Goal: Information Seeking & Learning: Find specific page/section

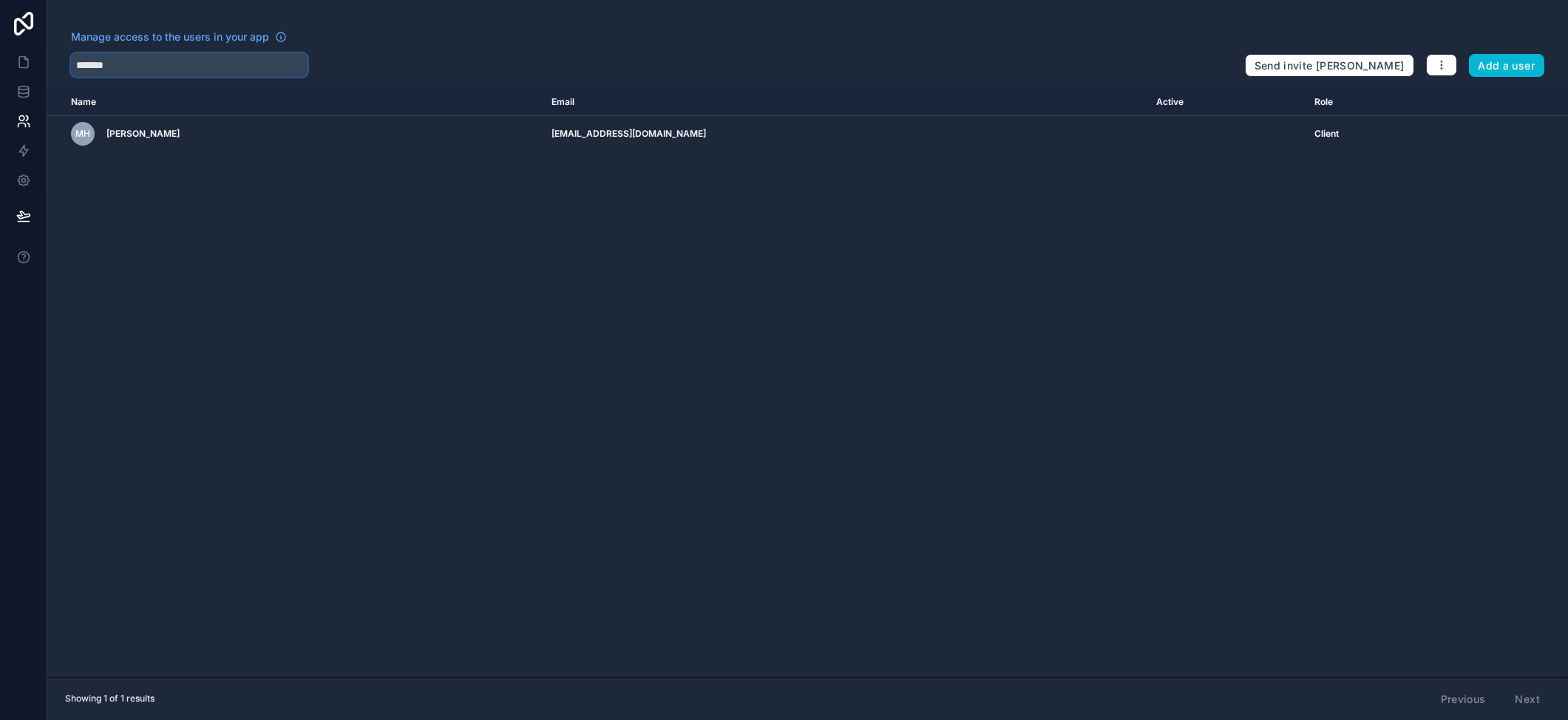
drag, startPoint x: 141, startPoint y: 70, endPoint x: 72, endPoint y: 67, distance: 69.1
click at [72, 67] on input "*******" at bounding box center [189, 65] width 236 height 23
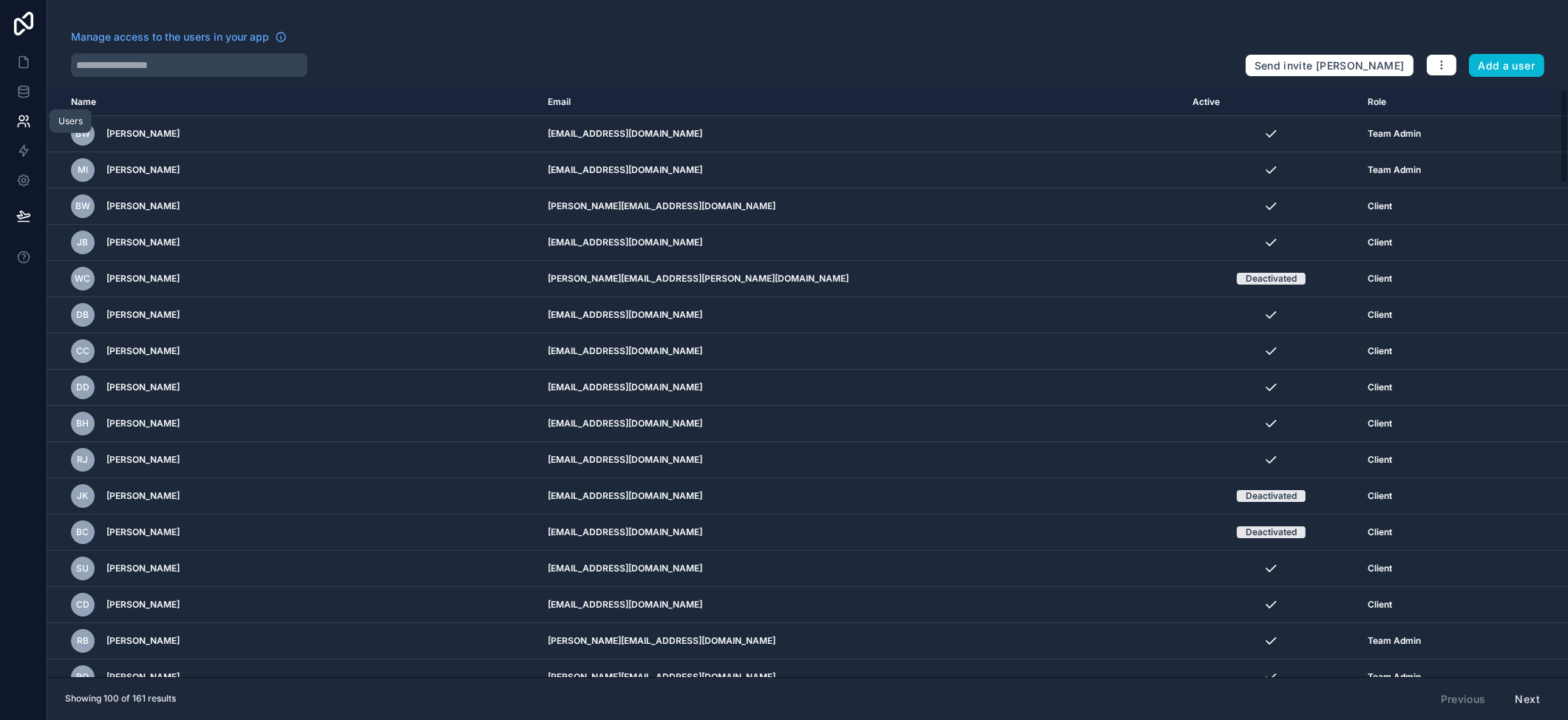
click at [29, 127] on icon at bounding box center [24, 122] width 15 height 15
click at [172, 65] on input "text" at bounding box center [189, 65] width 236 height 23
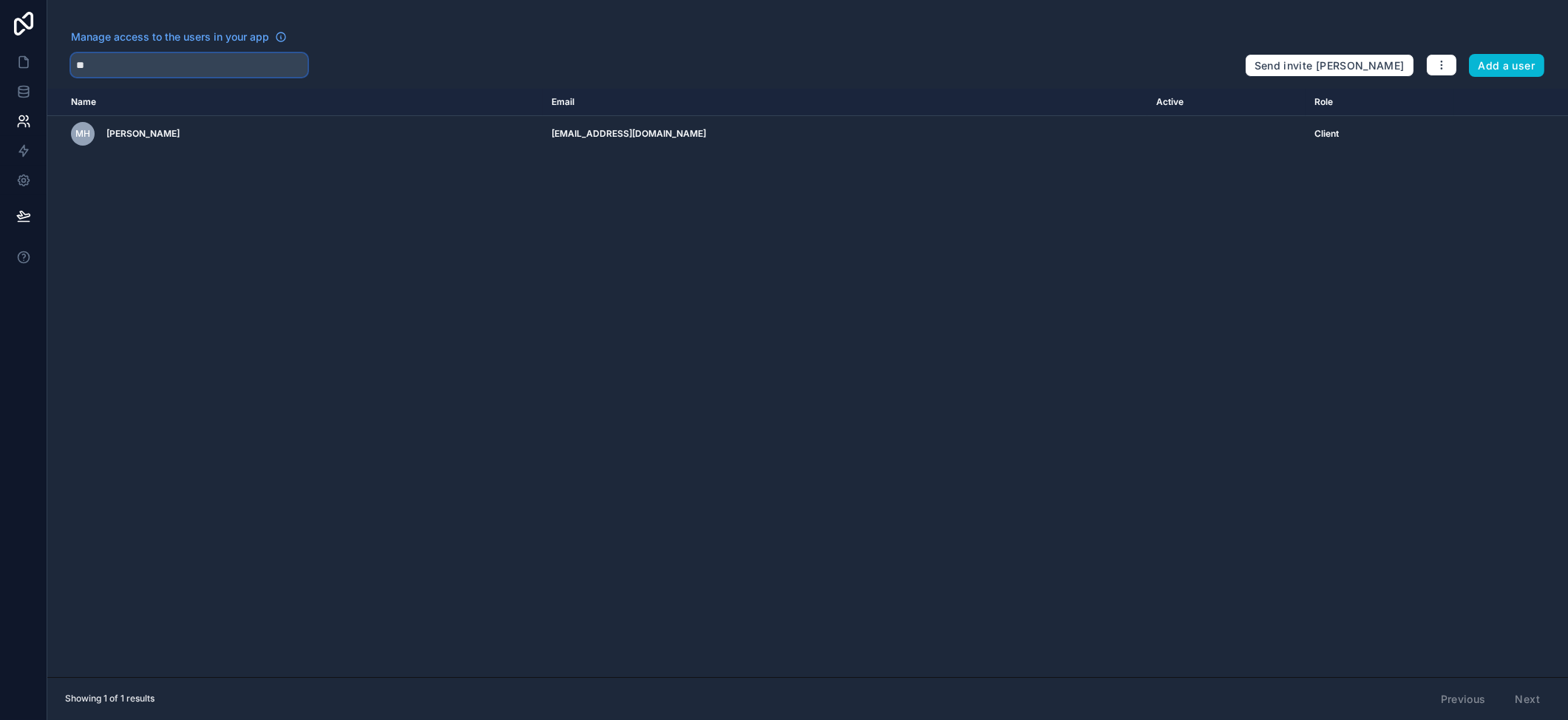
type input "*"
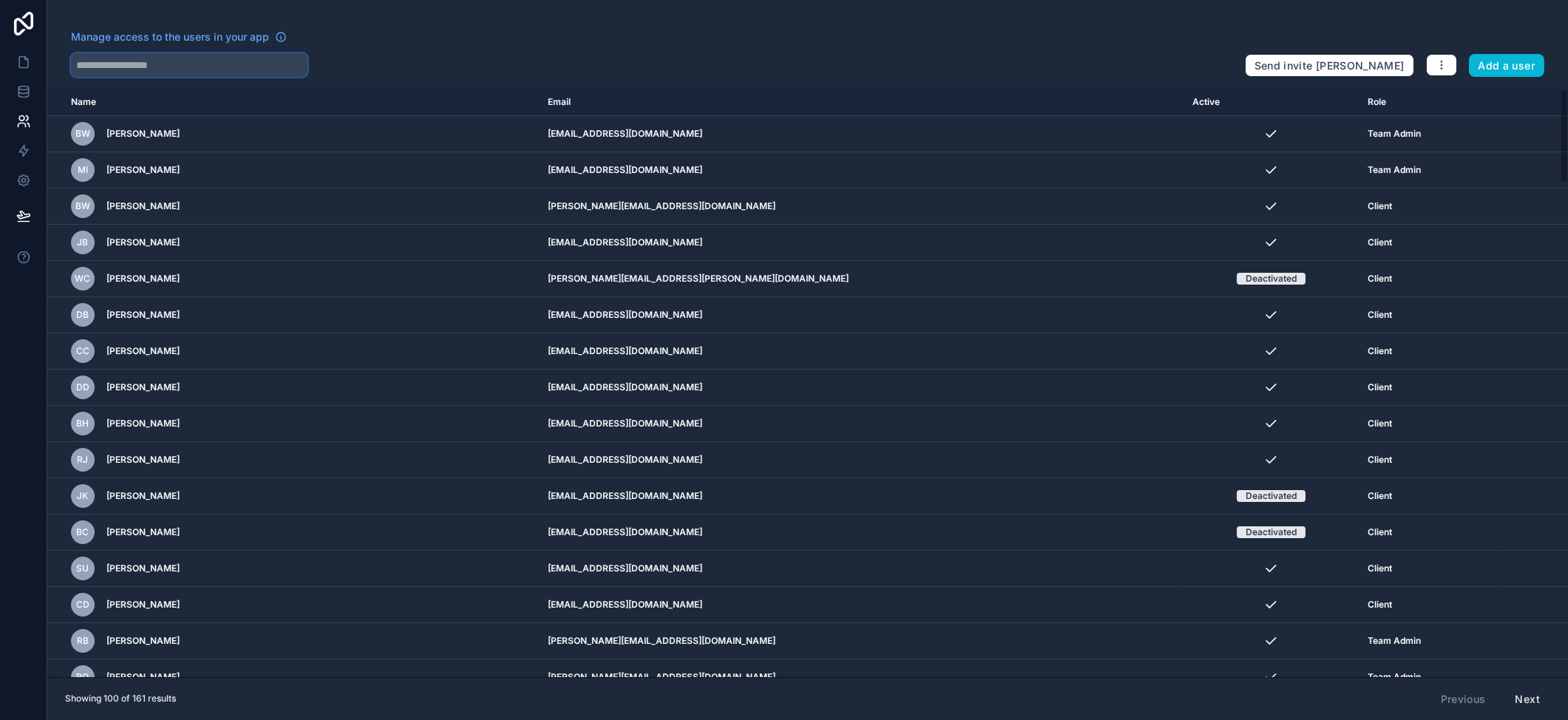
type input "*"
click at [22, 67] on icon at bounding box center [23, 62] width 9 height 11
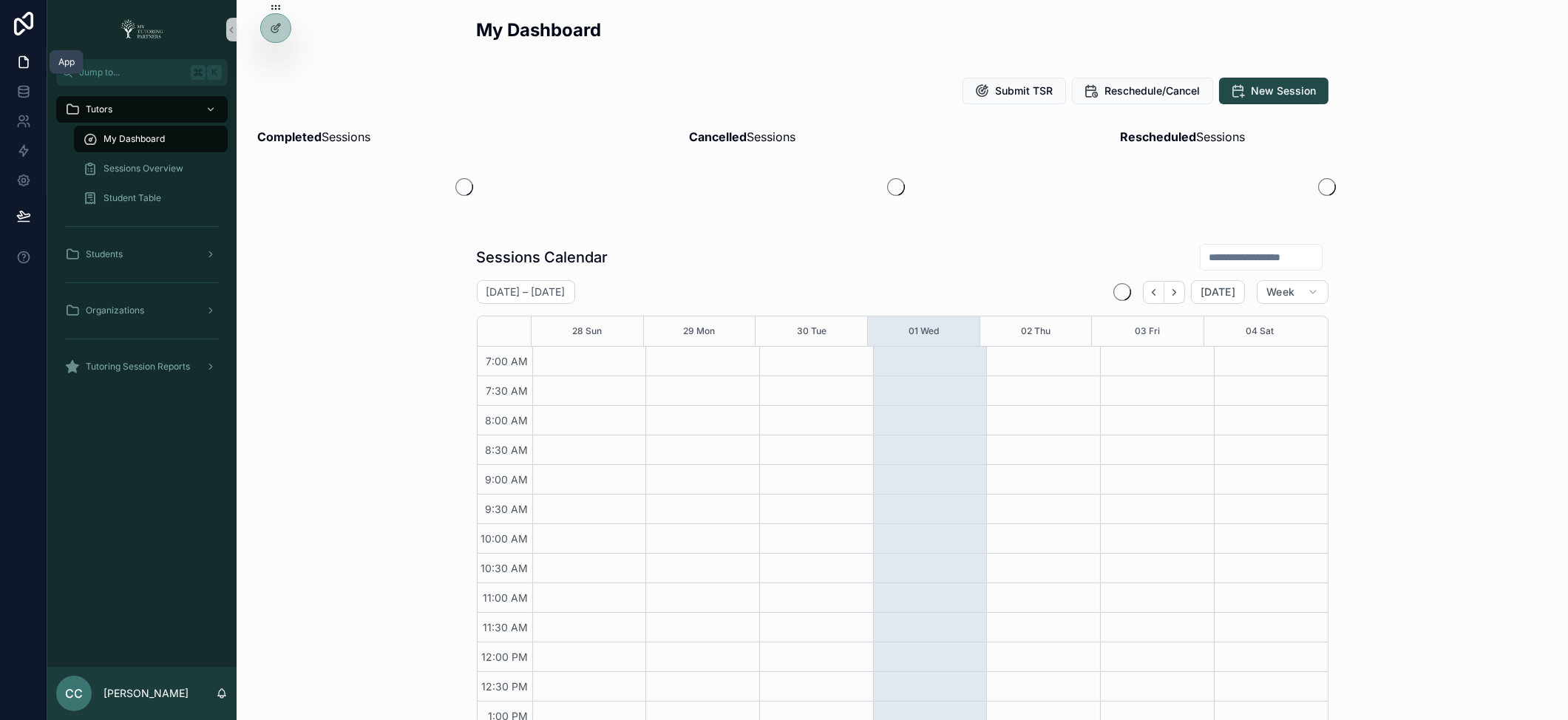
scroll to position [333, 0]
click at [273, 60] on icon at bounding box center [275, 60] width 12 height 12
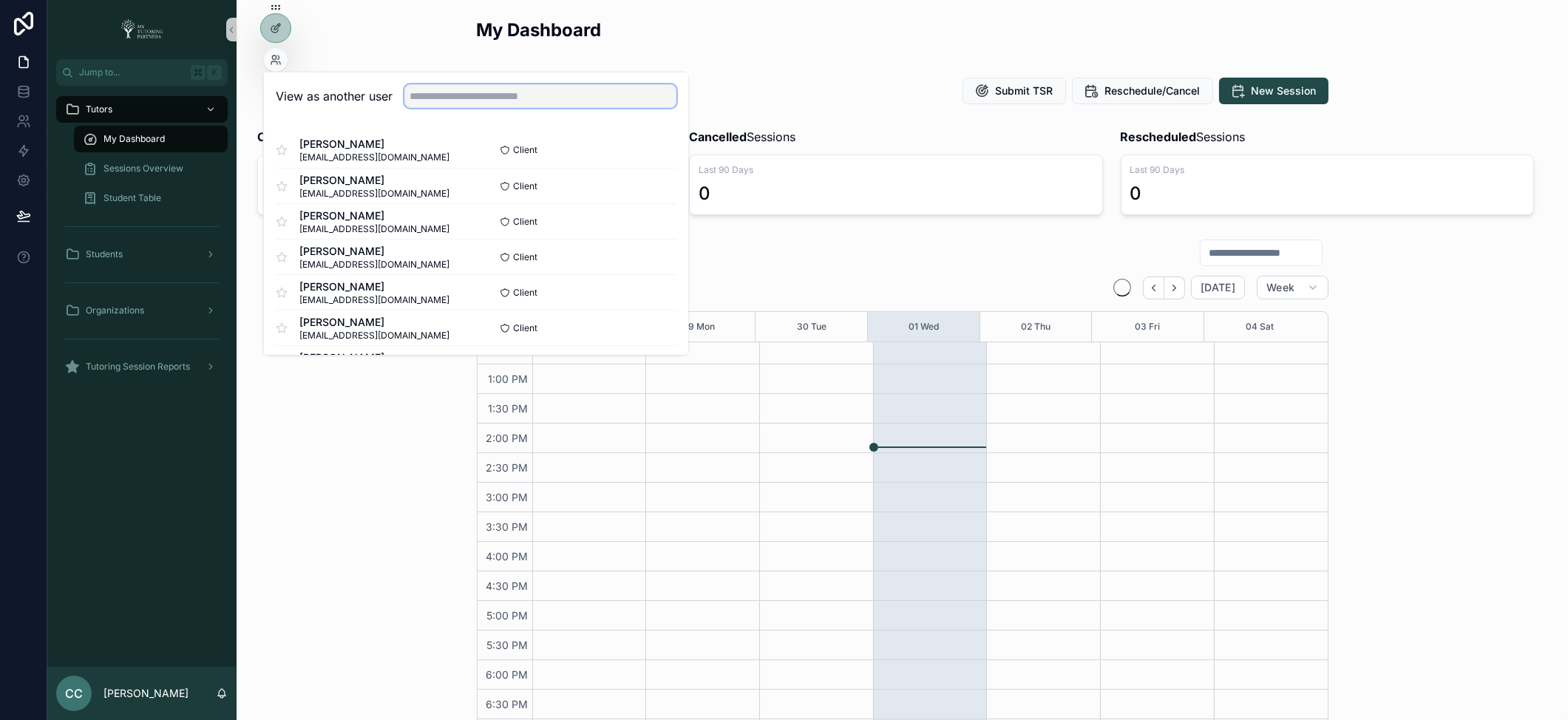
click at [469, 107] on input "text" at bounding box center [540, 96] width 272 height 23
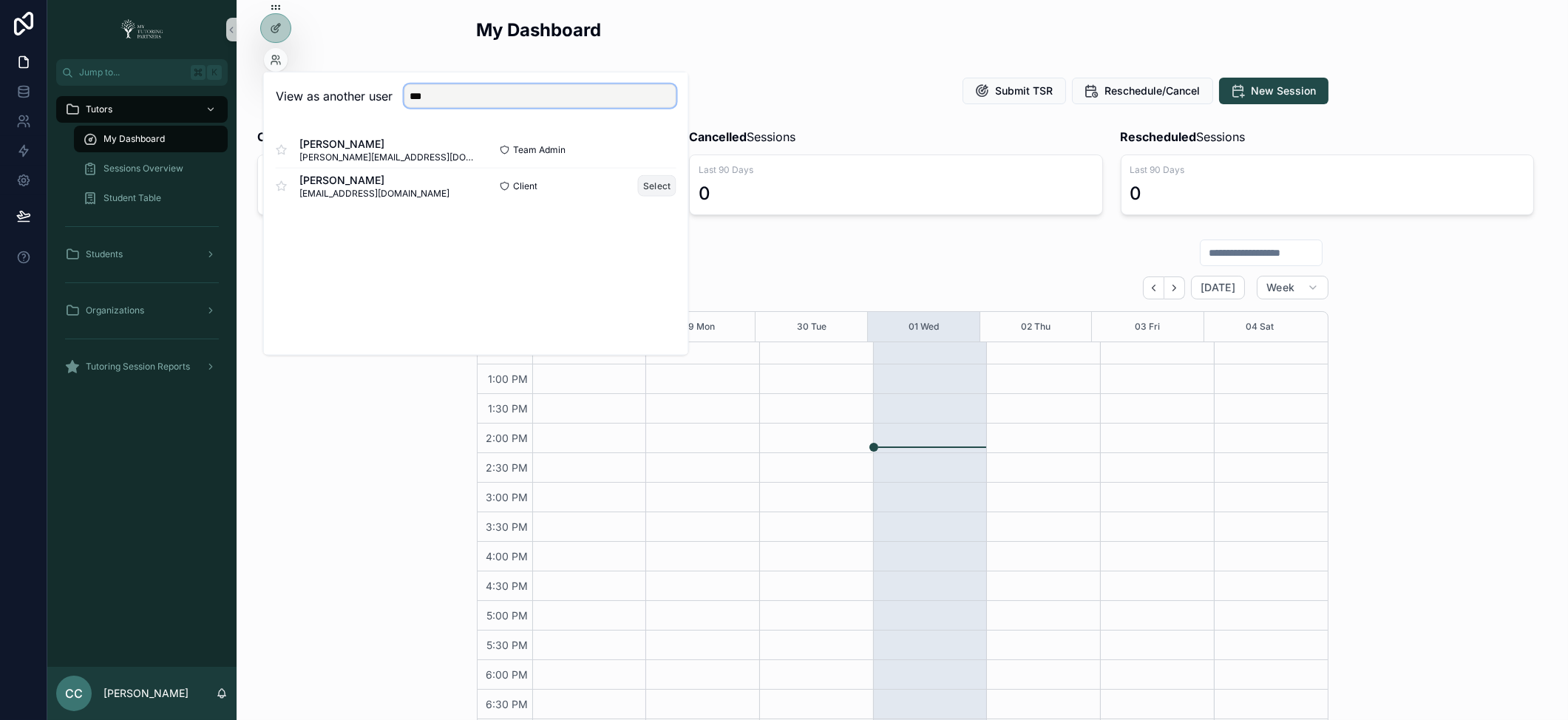
type input "***"
click at [662, 192] on button "Select" at bounding box center [657, 186] width 38 height 22
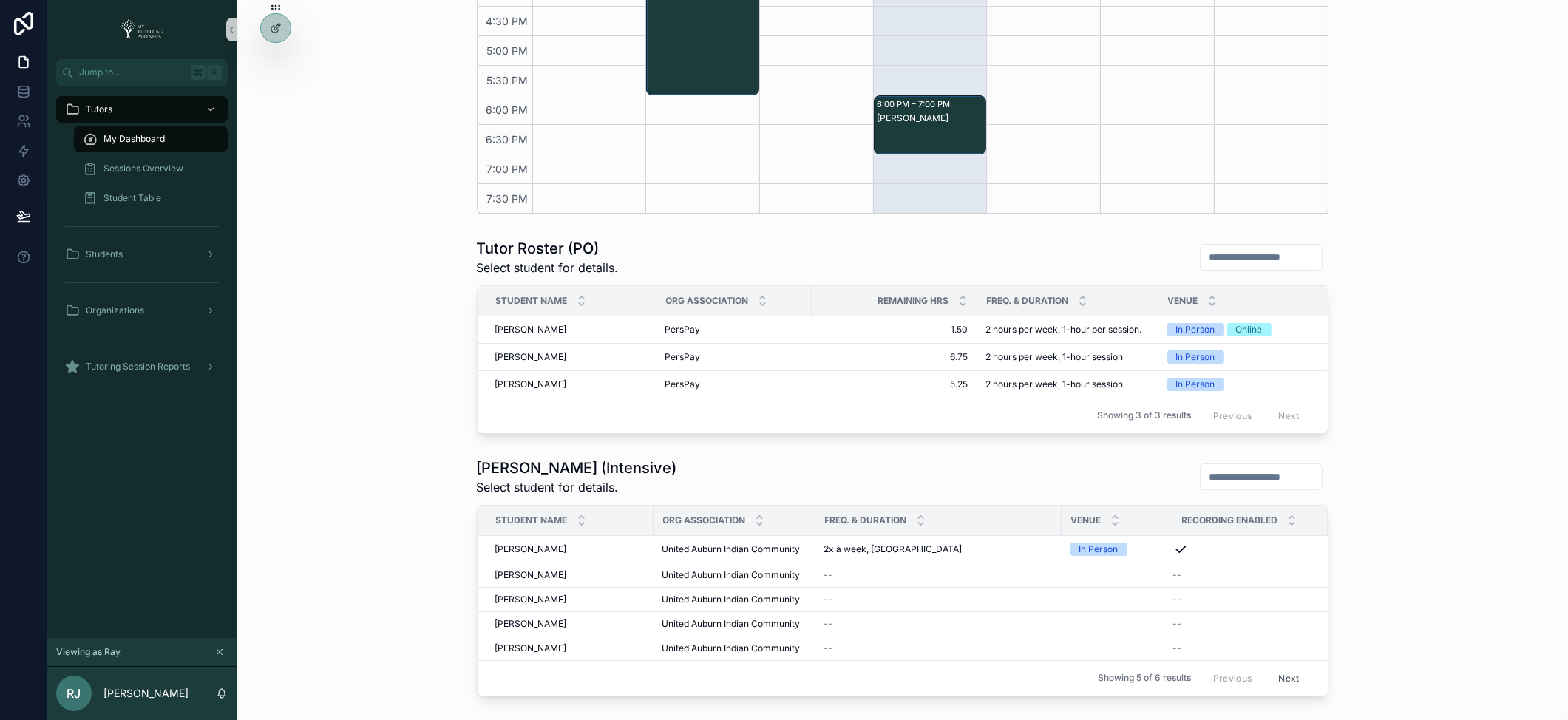
scroll to position [565, 0]
click at [276, 38] on div at bounding box center [276, 28] width 30 height 28
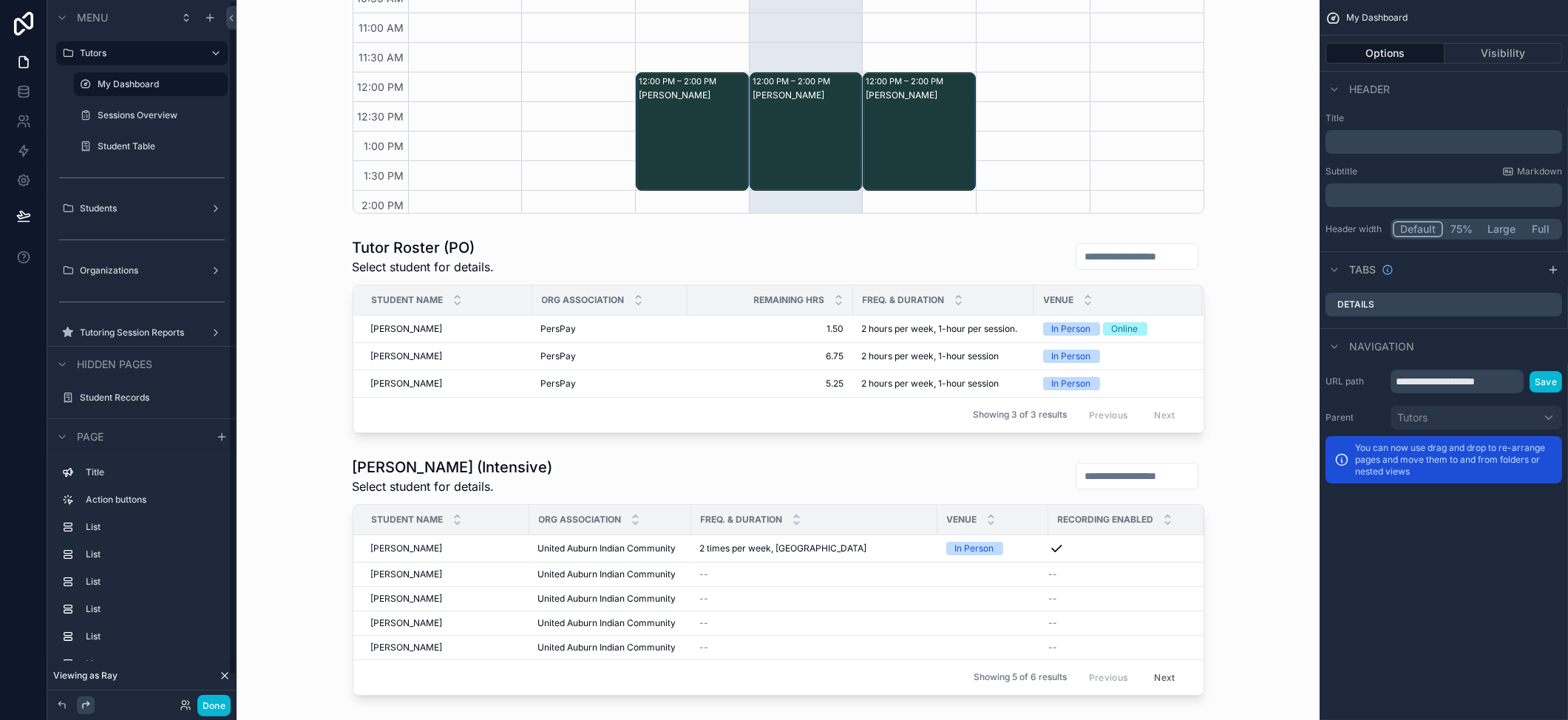
scroll to position [333, 0]
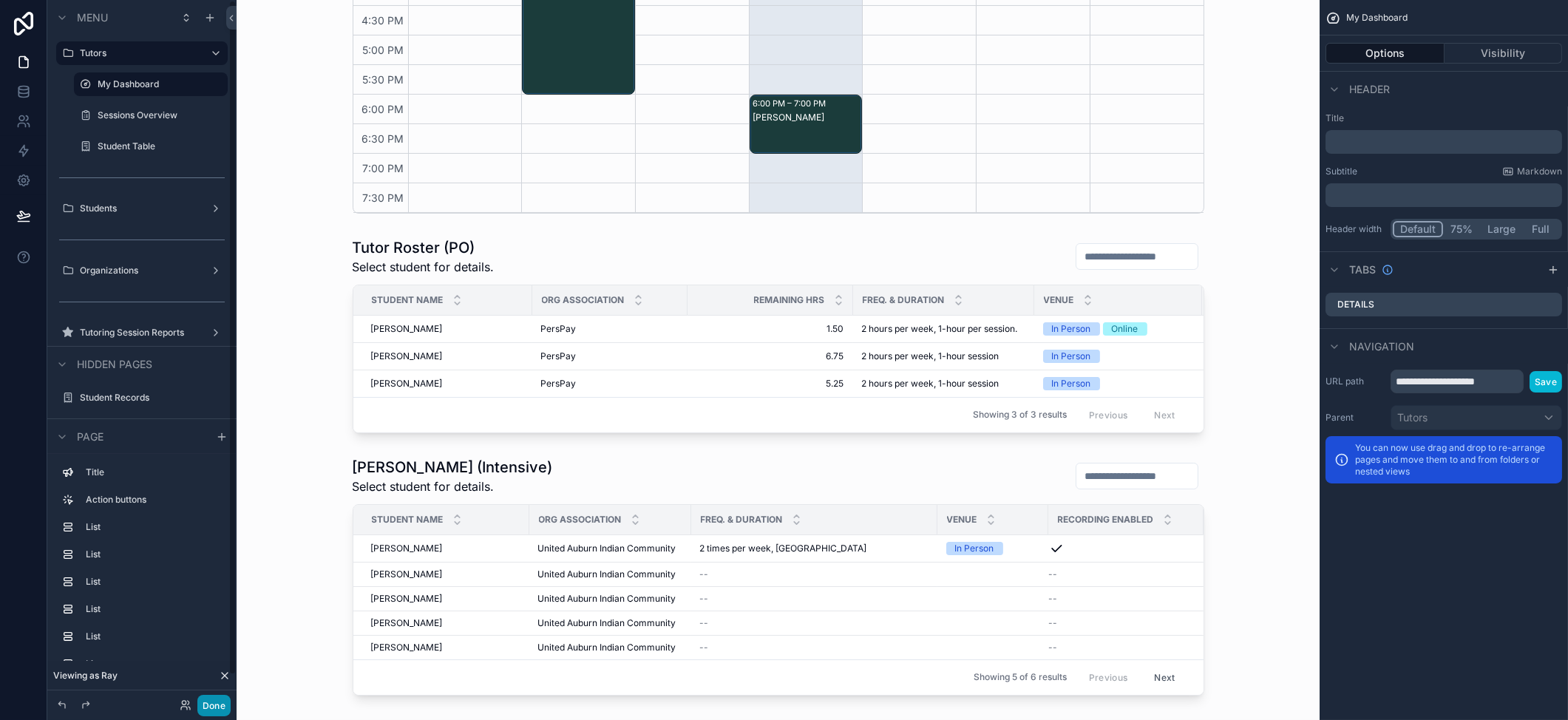
click at [202, 713] on button "Done" at bounding box center [214, 706] width 33 height 22
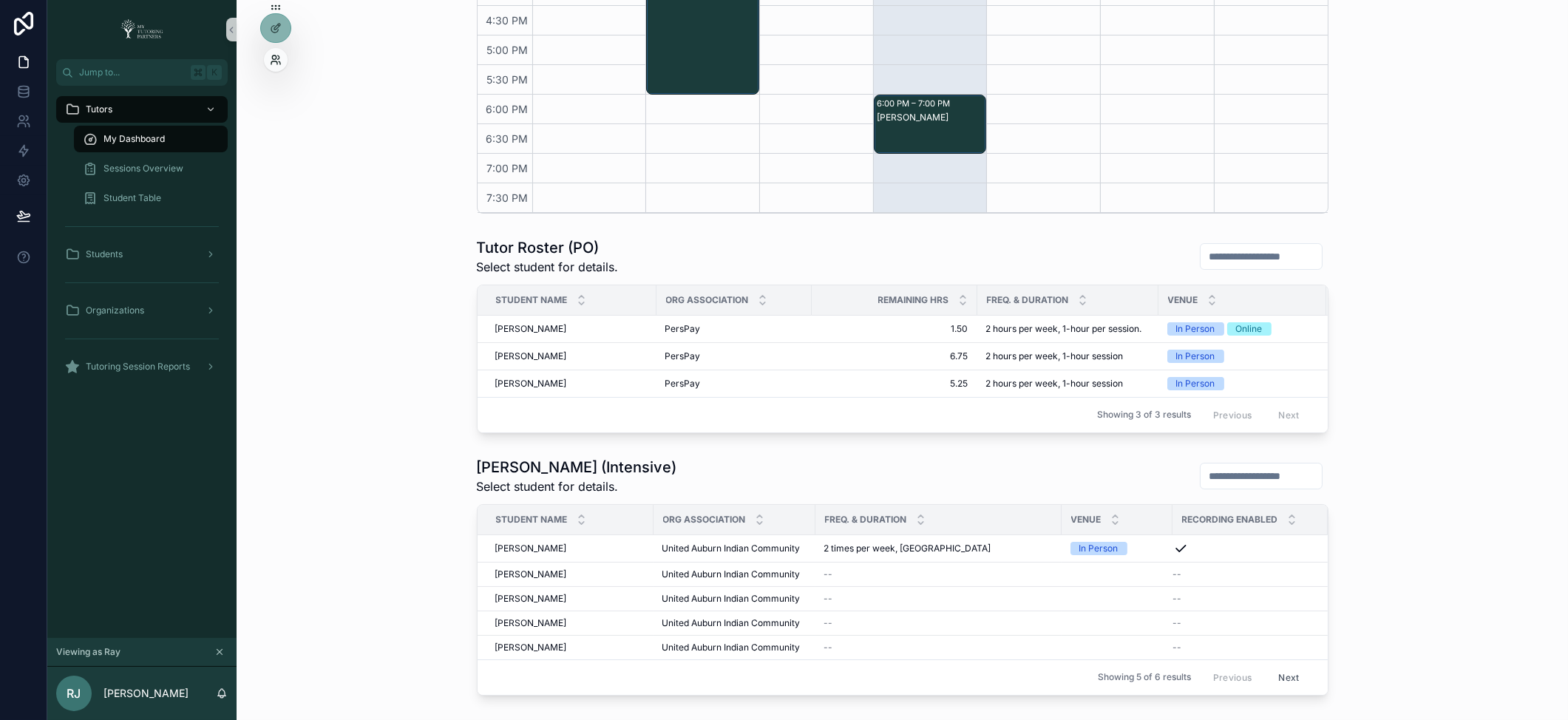
click at [277, 60] on icon at bounding box center [275, 60] width 12 height 12
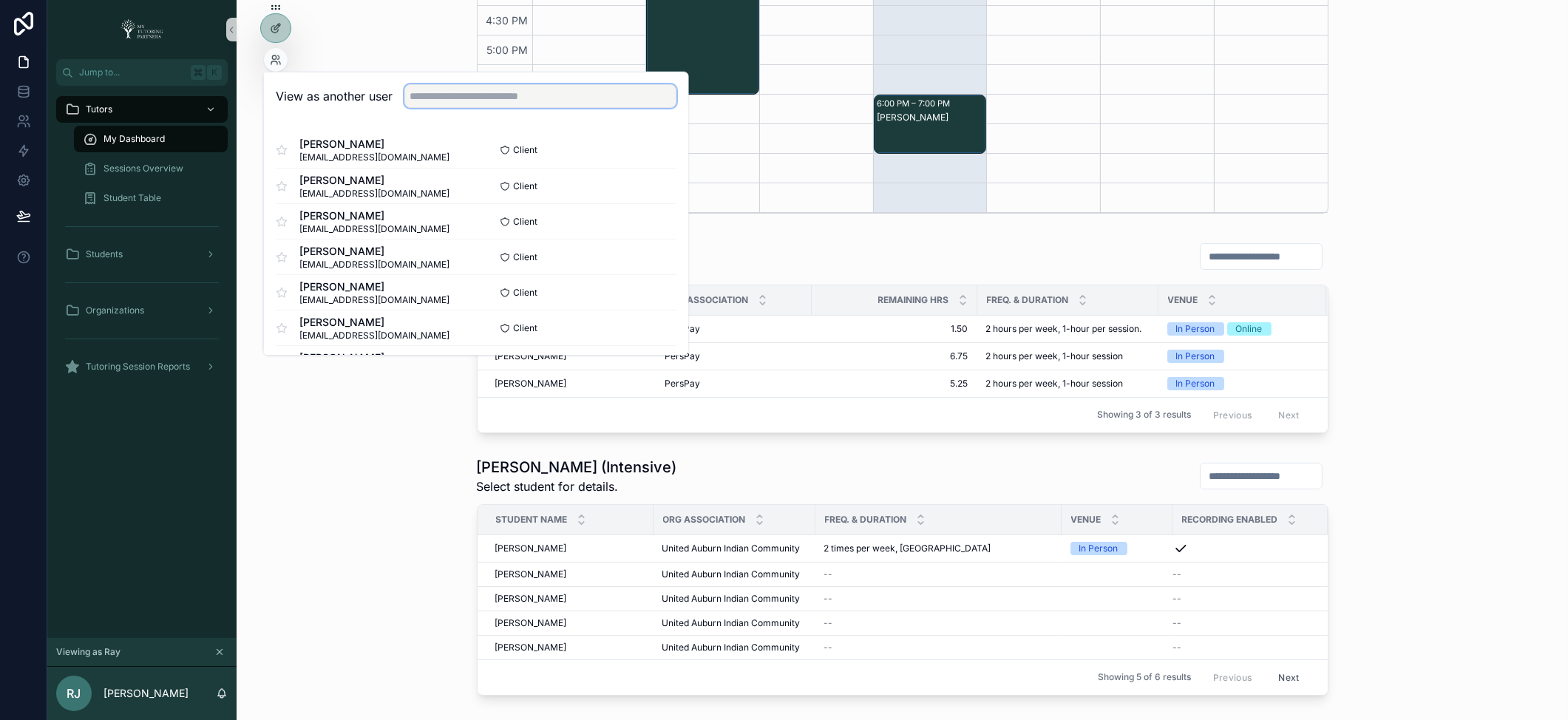
click at [542, 91] on input "text" at bounding box center [540, 96] width 272 height 23
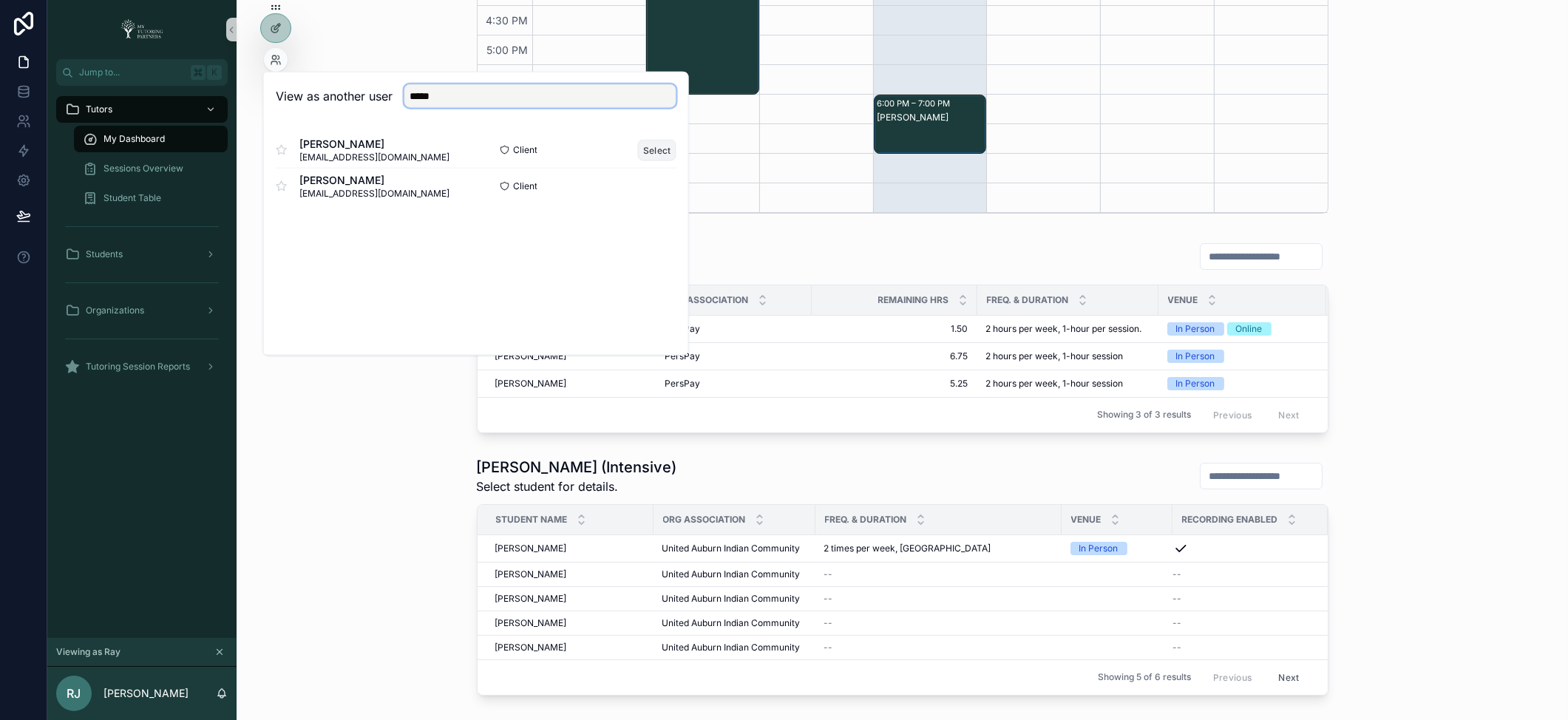
type input "*****"
click at [653, 151] on button "Select" at bounding box center [657, 150] width 38 height 22
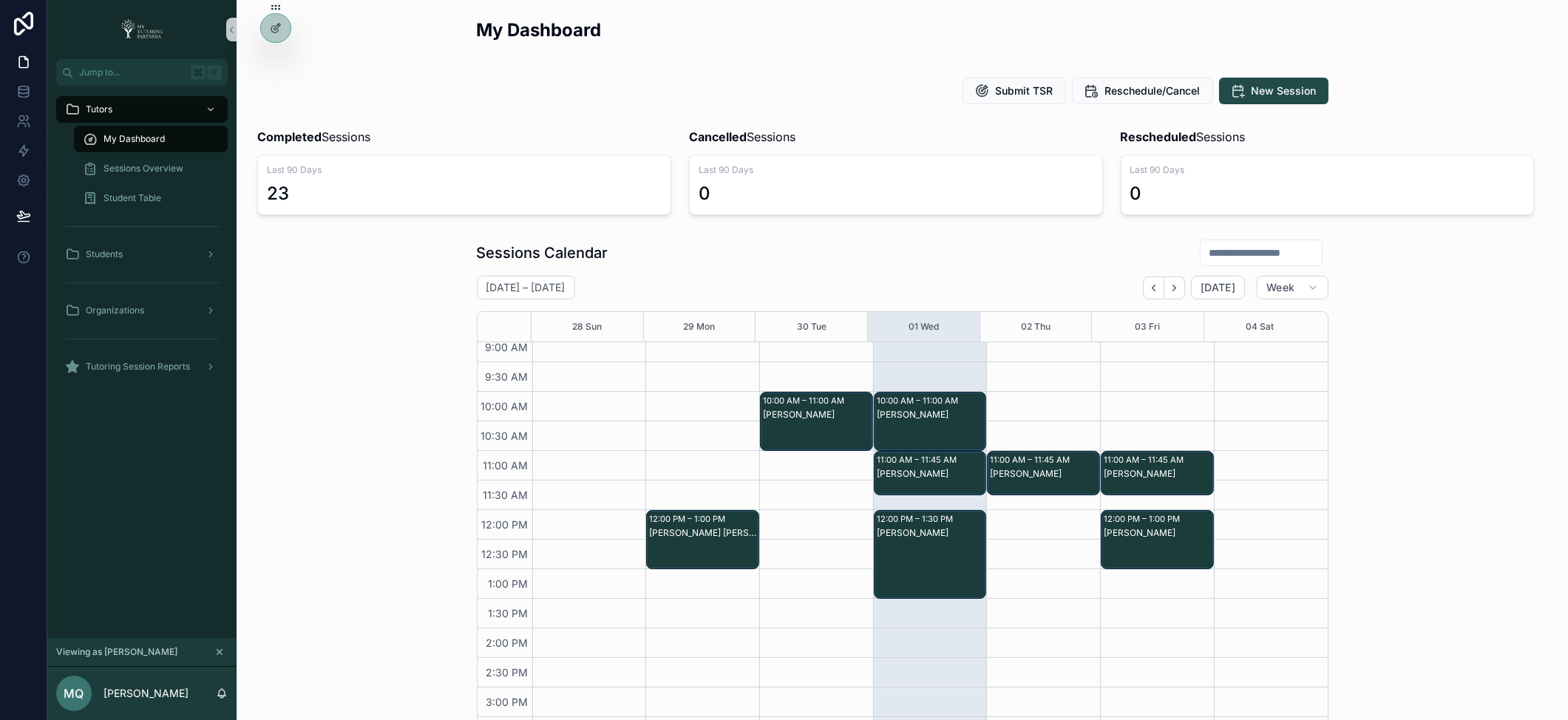
scroll to position [127, 0]
click at [162, 169] on span "Sessions Overview" at bounding box center [143, 168] width 80 height 12
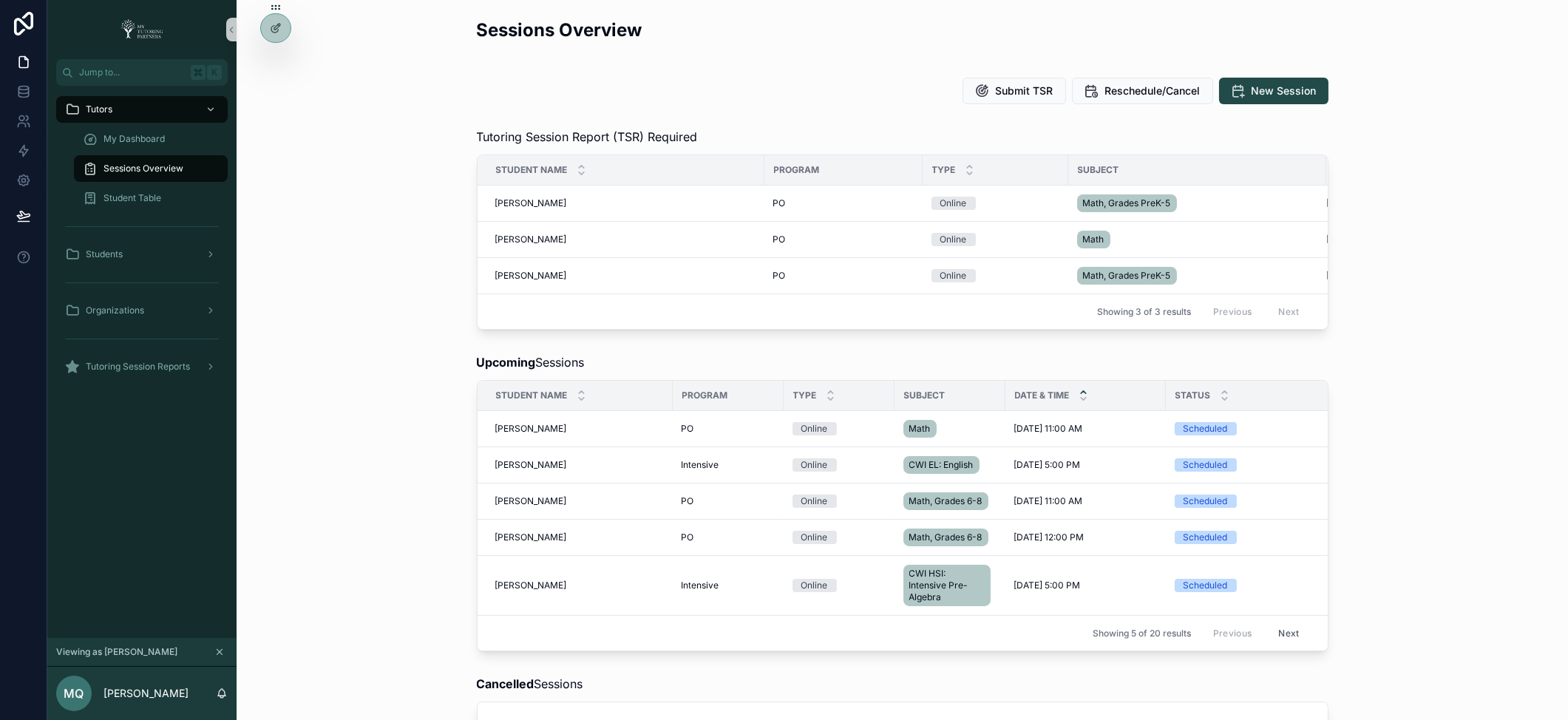
click at [347, 522] on div "Upcoming Sessions Student Name Program Type Subject Date & Time Status Tutor Se…" at bounding box center [901, 502] width 1307 height 310
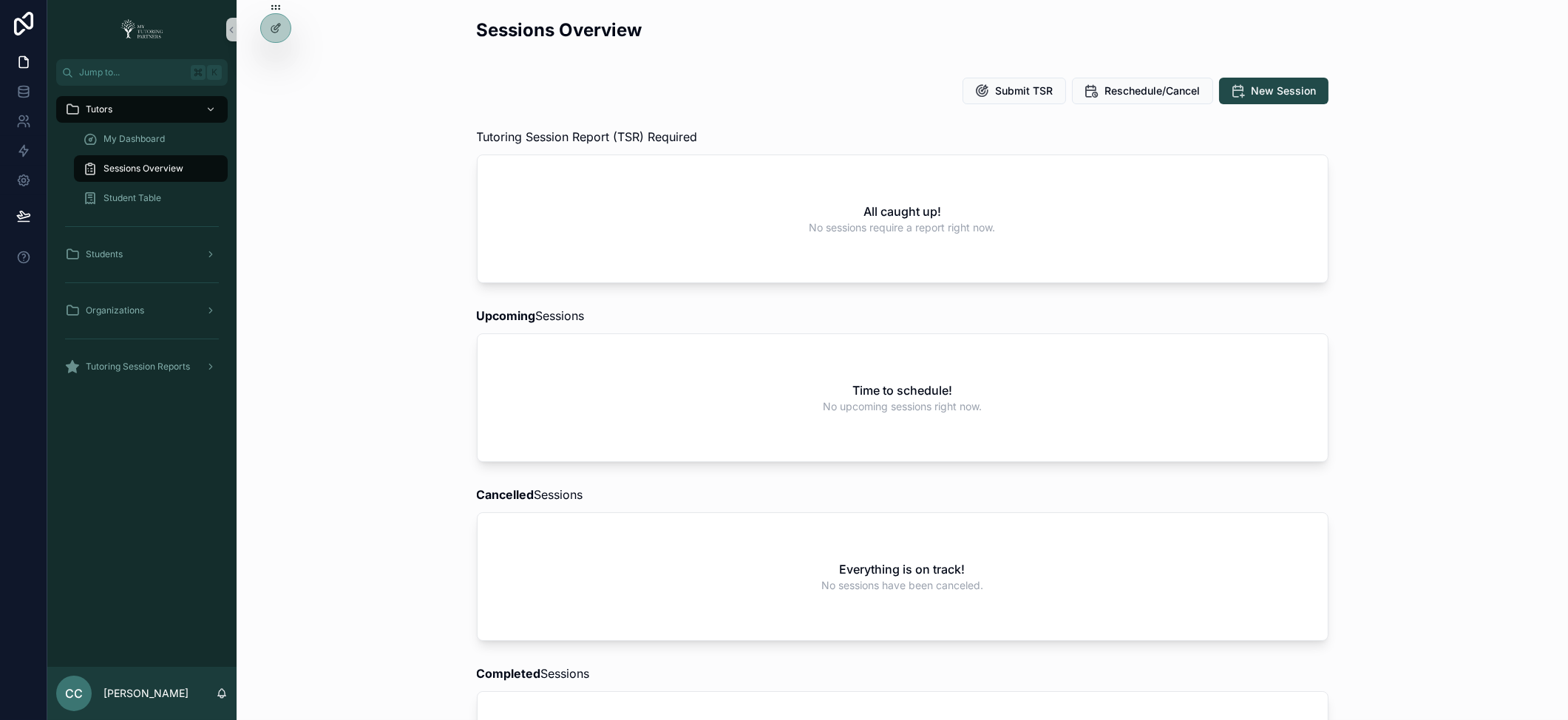
click at [398, 394] on div "Upcoming Sessions Time to schedule! No upcoming sessions right now." at bounding box center [901, 384] width 1307 height 167
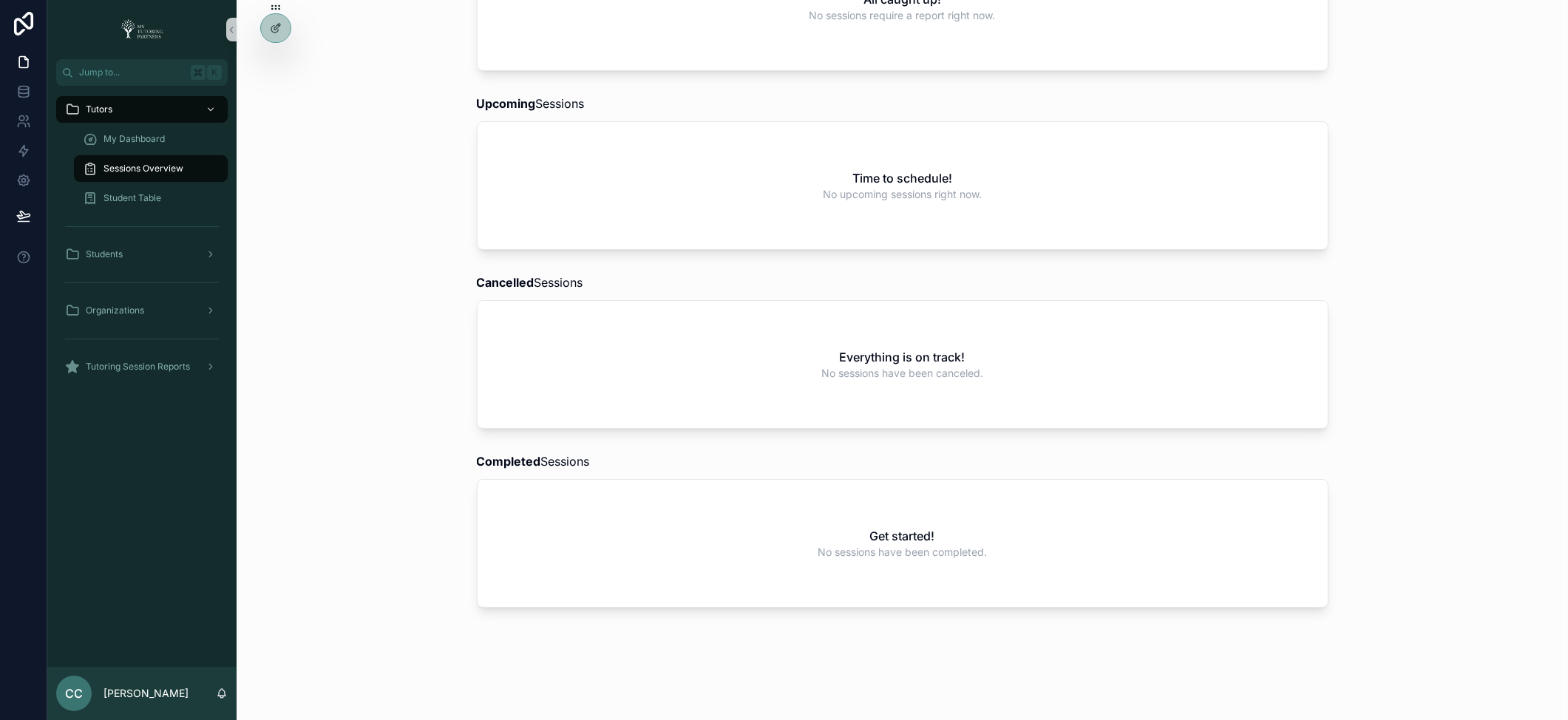
scroll to position [224, 0]
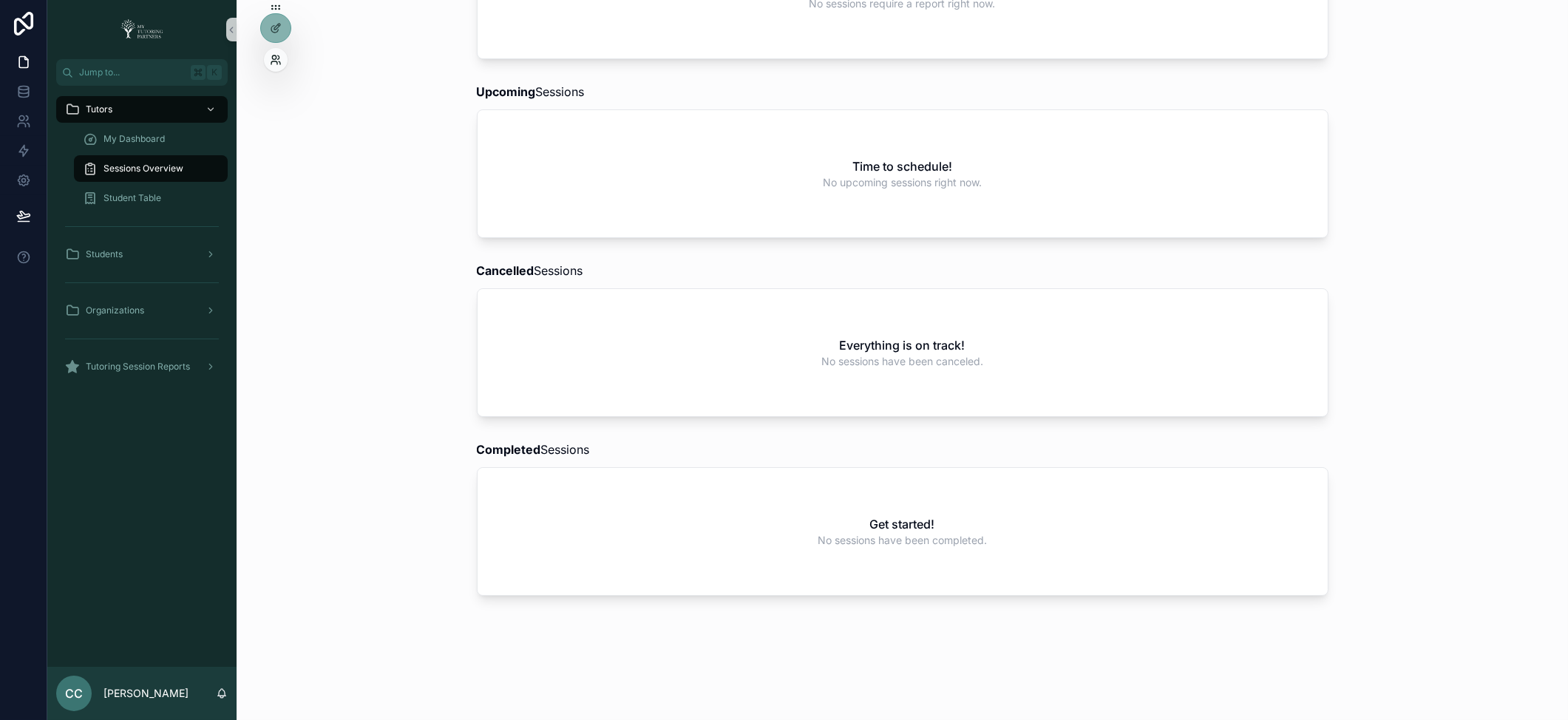
click at [268, 60] on div at bounding box center [275, 60] width 23 height 23
click at [278, 57] on icon at bounding box center [275, 60] width 12 height 12
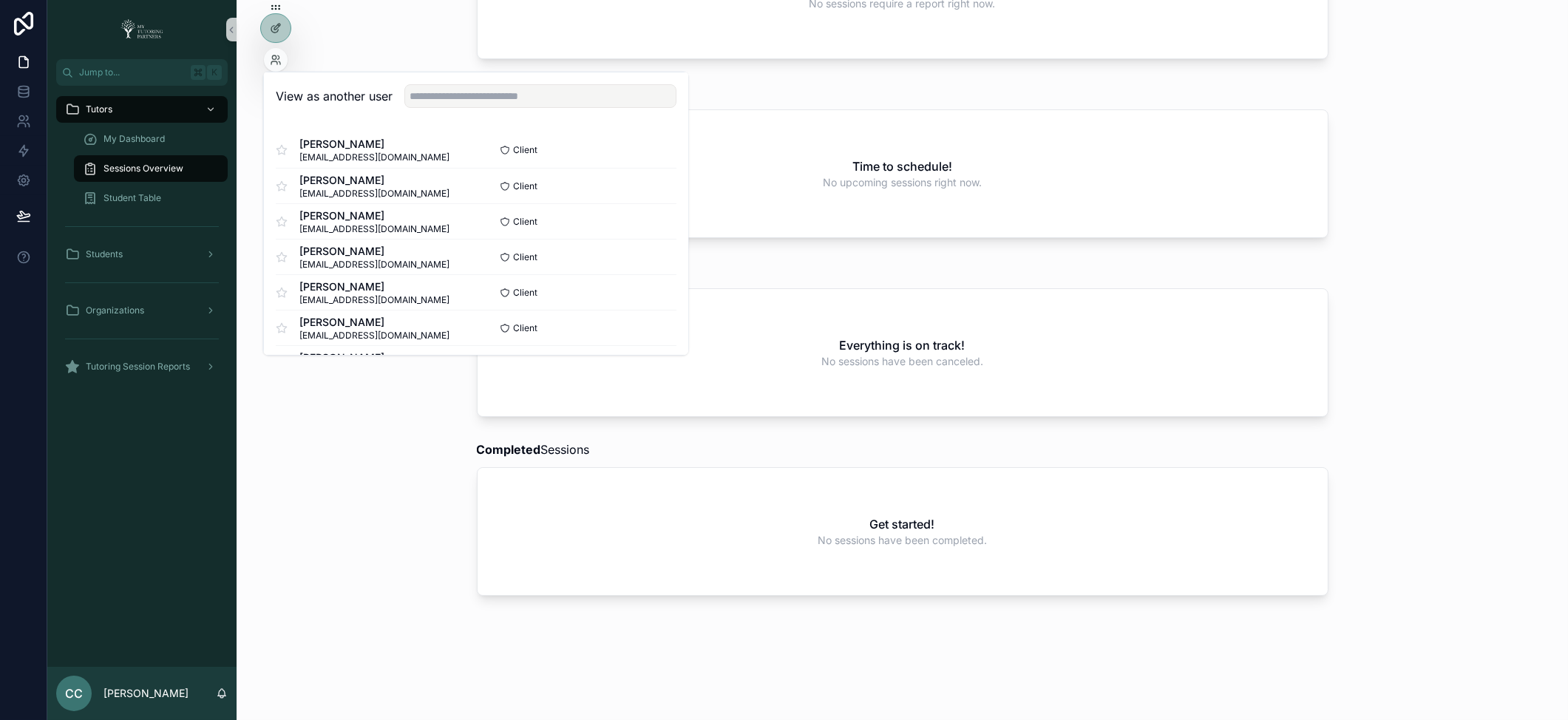
click at [470, 112] on div "View as another user" at bounding box center [476, 97] width 424 height 48
click at [469, 100] on input "text" at bounding box center [540, 96] width 272 height 23
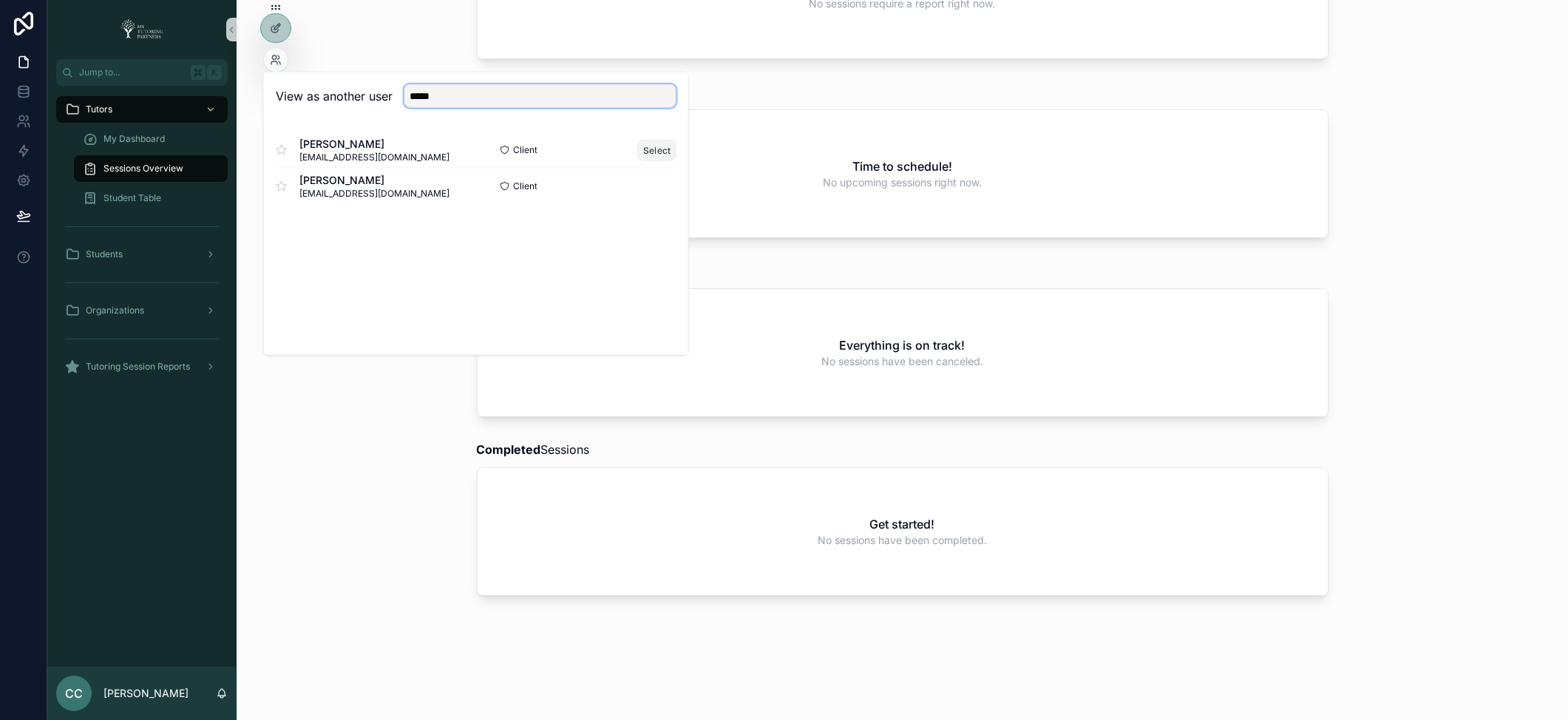
type input "*****"
click at [653, 142] on button "Select" at bounding box center [657, 150] width 38 height 22
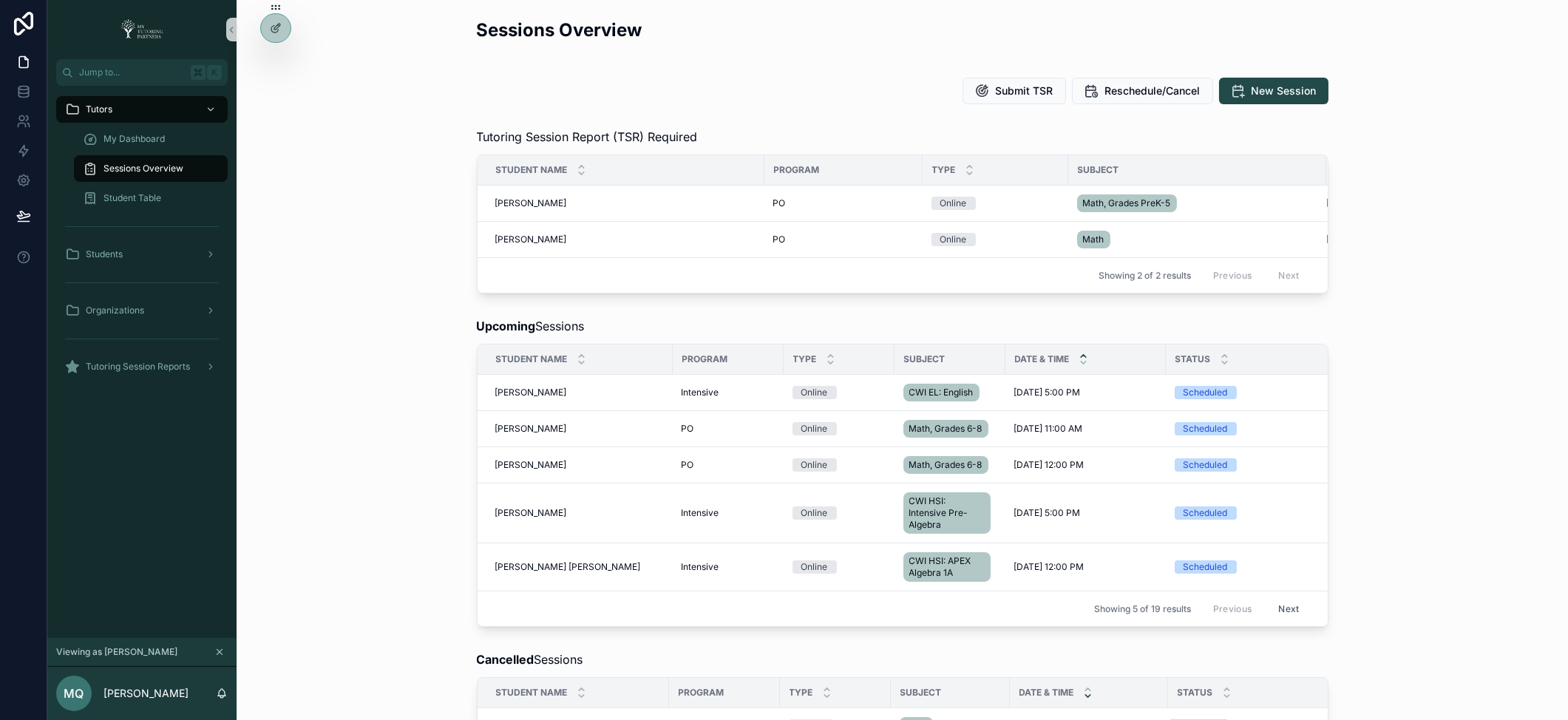
click at [298, 444] on div "Upcoming Sessions Student Name Program Type Subject Date & Time Status Tutor Se…" at bounding box center [901, 472] width 1307 height 321
click at [182, 166] on div "Sessions Overview" at bounding box center [150, 168] width 136 height 23
click at [1475, 493] on div "Upcoming Sessions Student Name Program Type Subject Date & Time Status Tutor Se…" at bounding box center [901, 472] width 1307 height 321
click at [142, 191] on div "Student Table" at bounding box center [150, 198] width 136 height 23
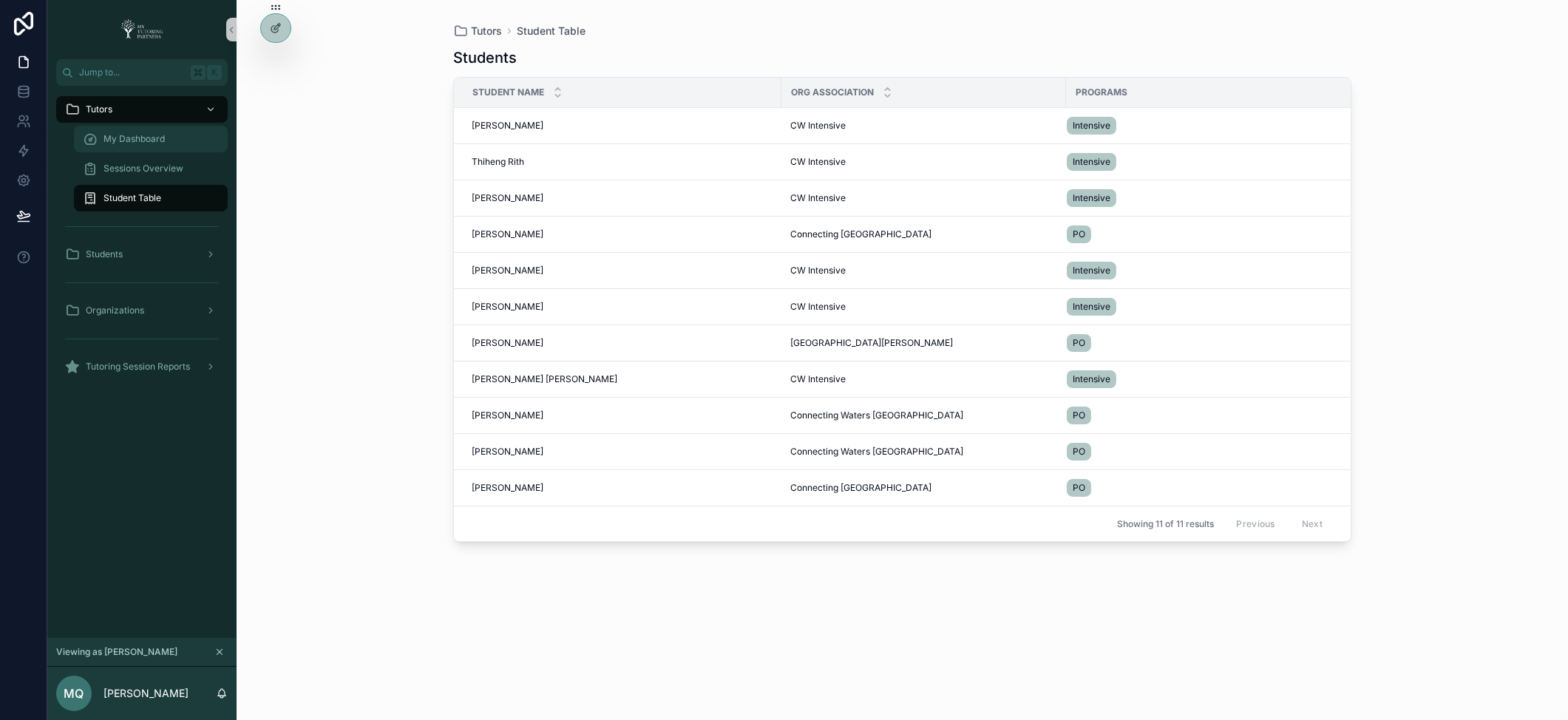
click at [153, 140] on span "My Dashboard" at bounding box center [134, 139] width 62 height 12
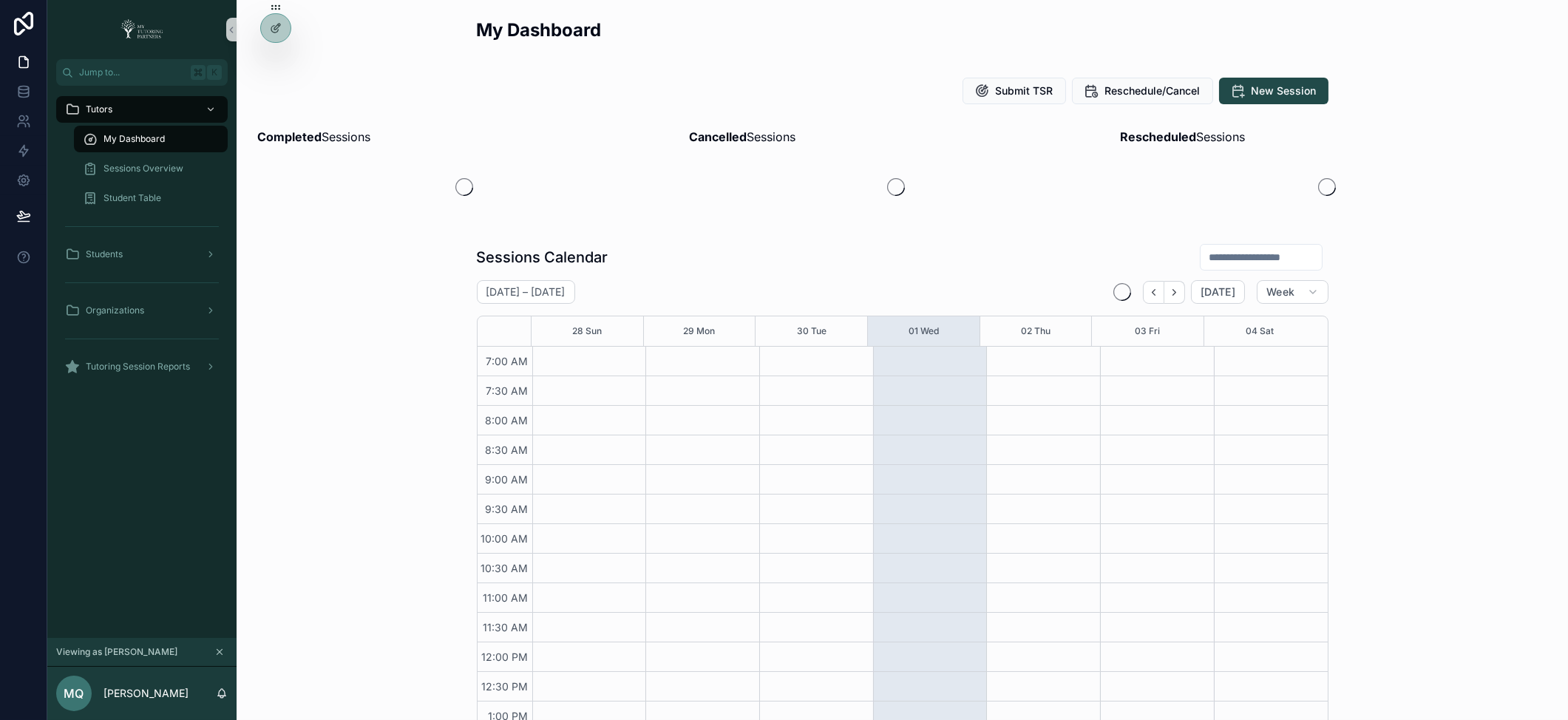
scroll to position [333, 0]
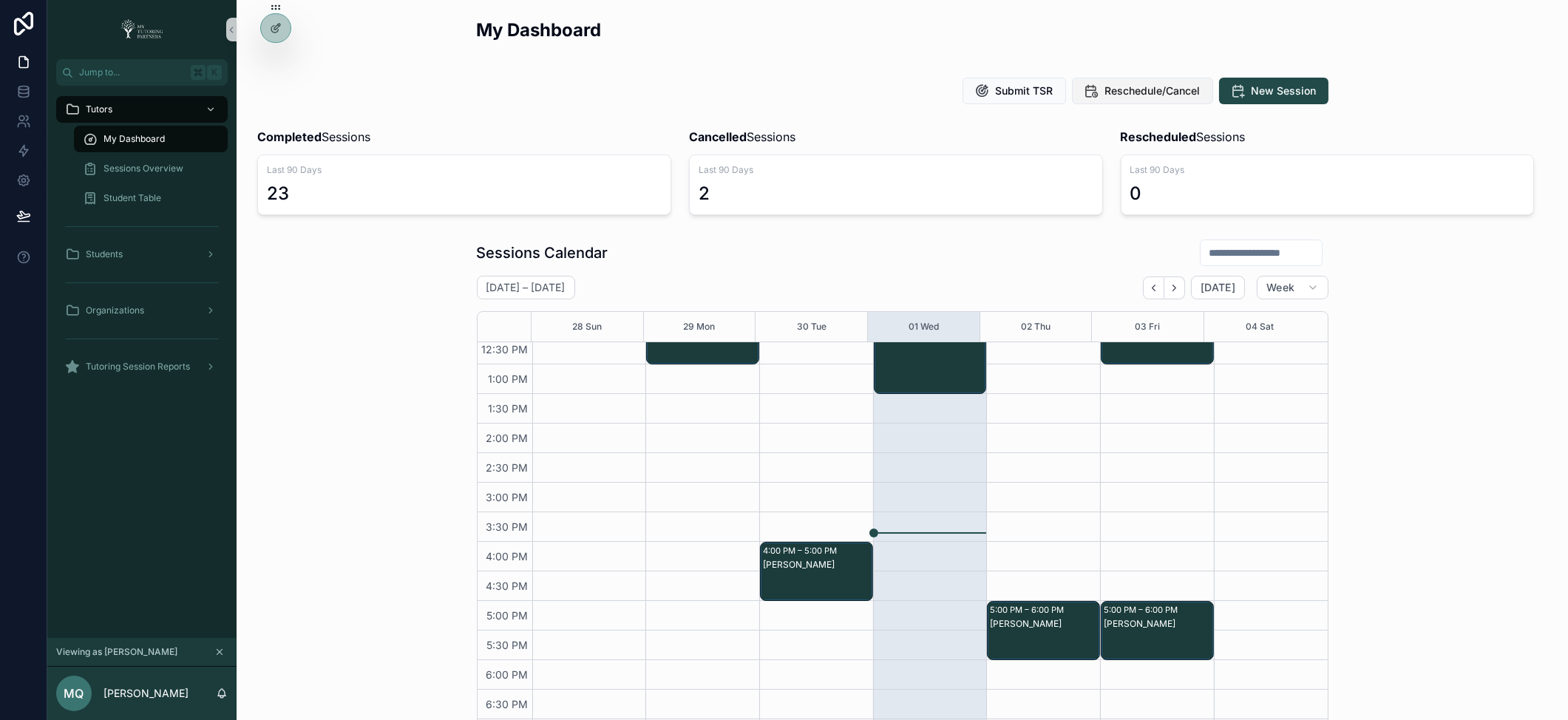
click at [1134, 89] on span "Reschedule/Cancel" at bounding box center [1153, 91] width 96 height 15
click at [146, 169] on span "Sessions Overview" at bounding box center [143, 168] width 80 height 12
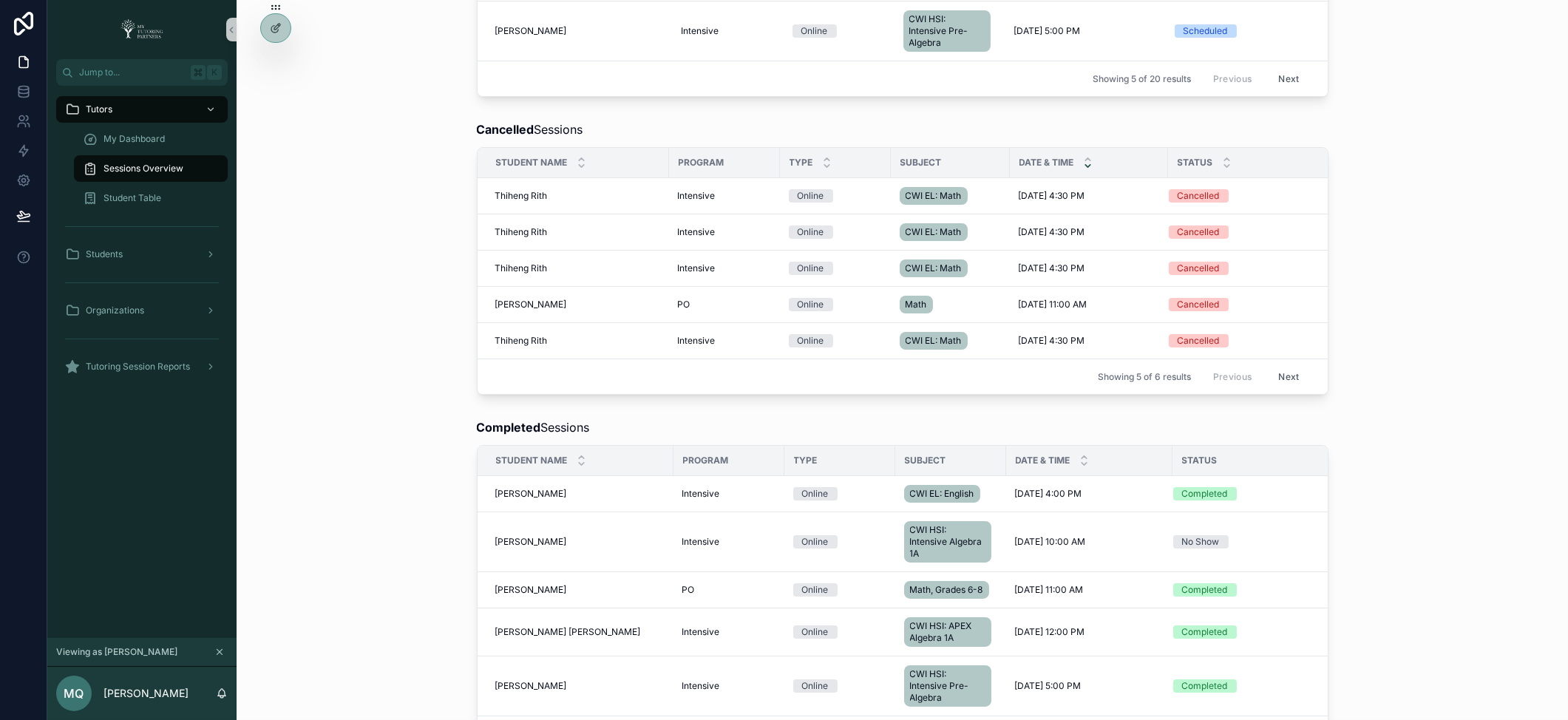
scroll to position [380, 0]
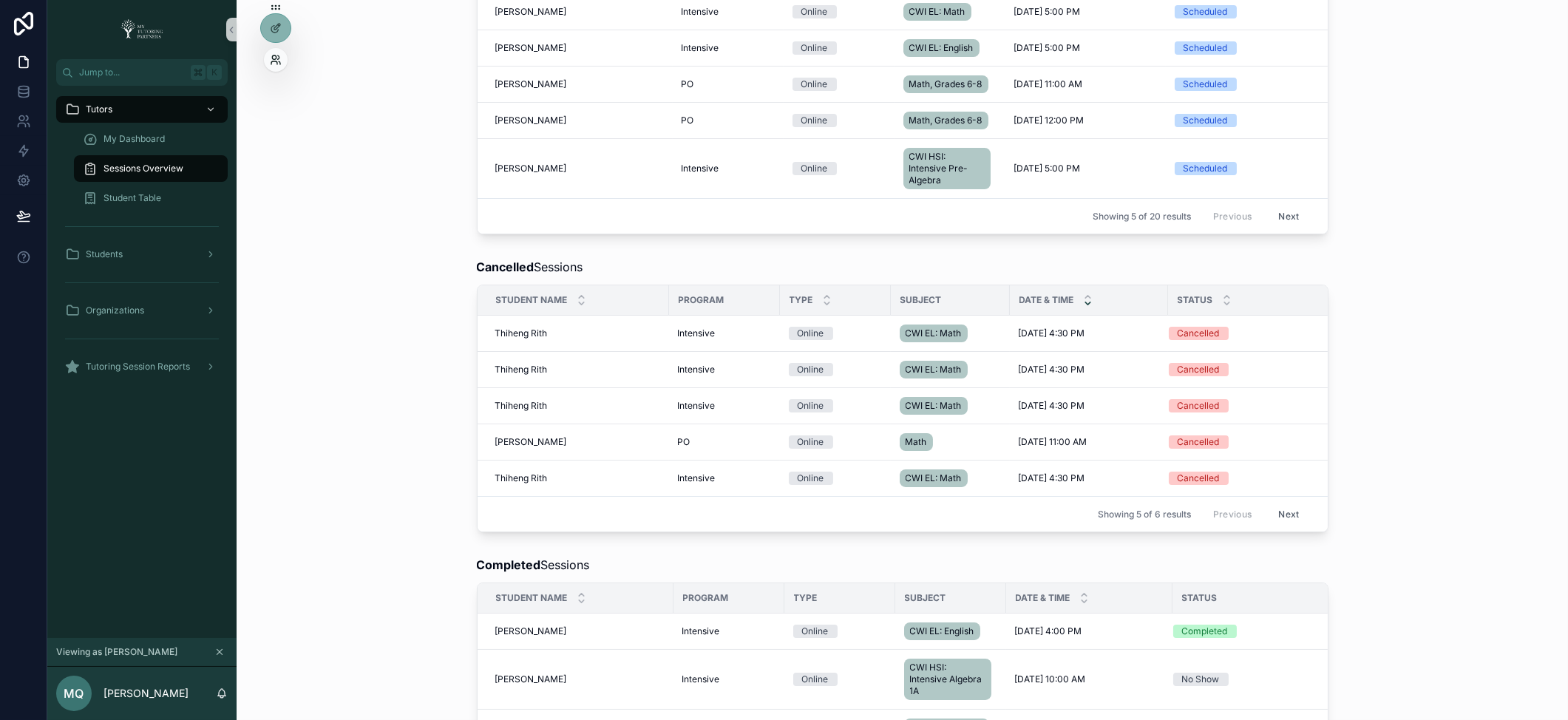
click at [270, 57] on icon at bounding box center [275, 60] width 12 height 12
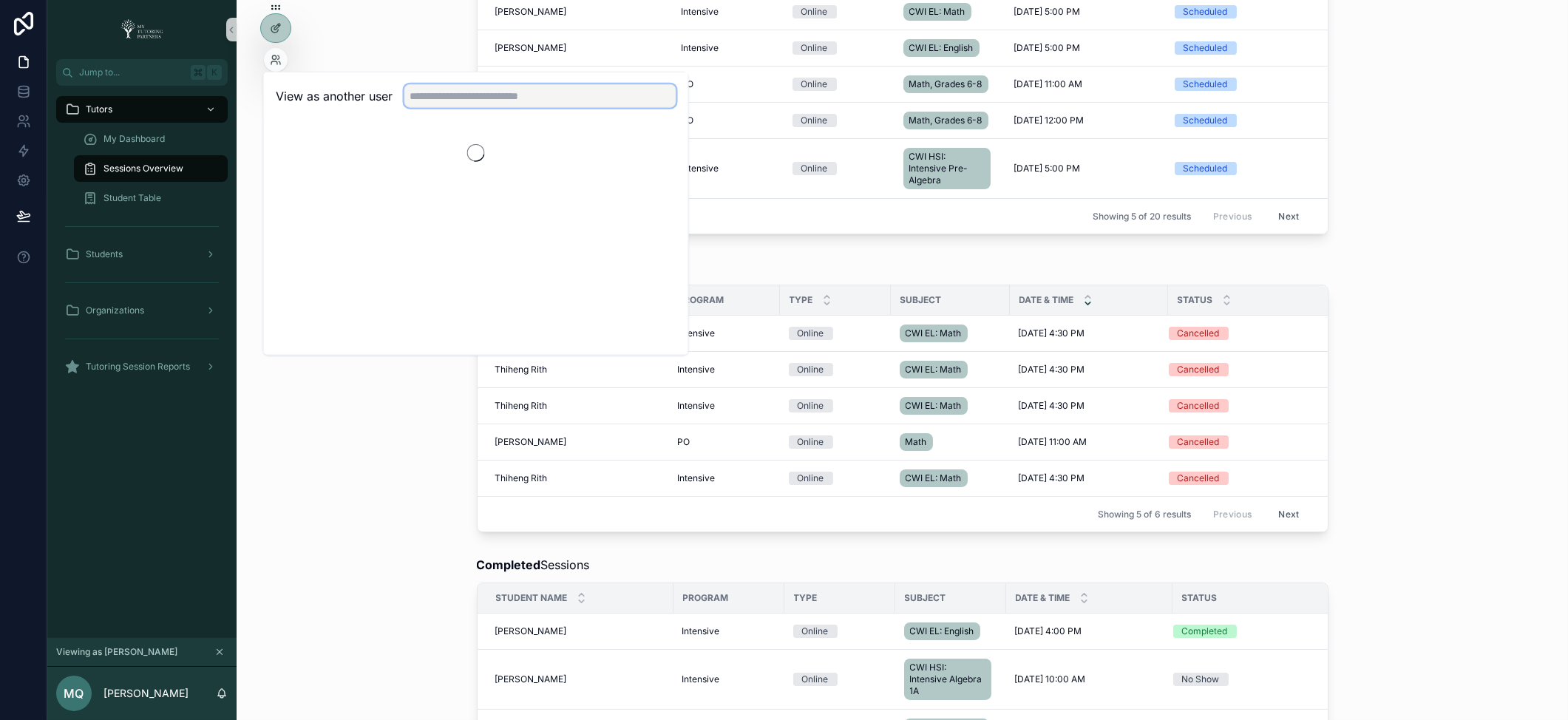
click at [479, 102] on input "text" at bounding box center [540, 96] width 272 height 23
type input "******"
click at [661, 149] on button "Select" at bounding box center [657, 150] width 38 height 22
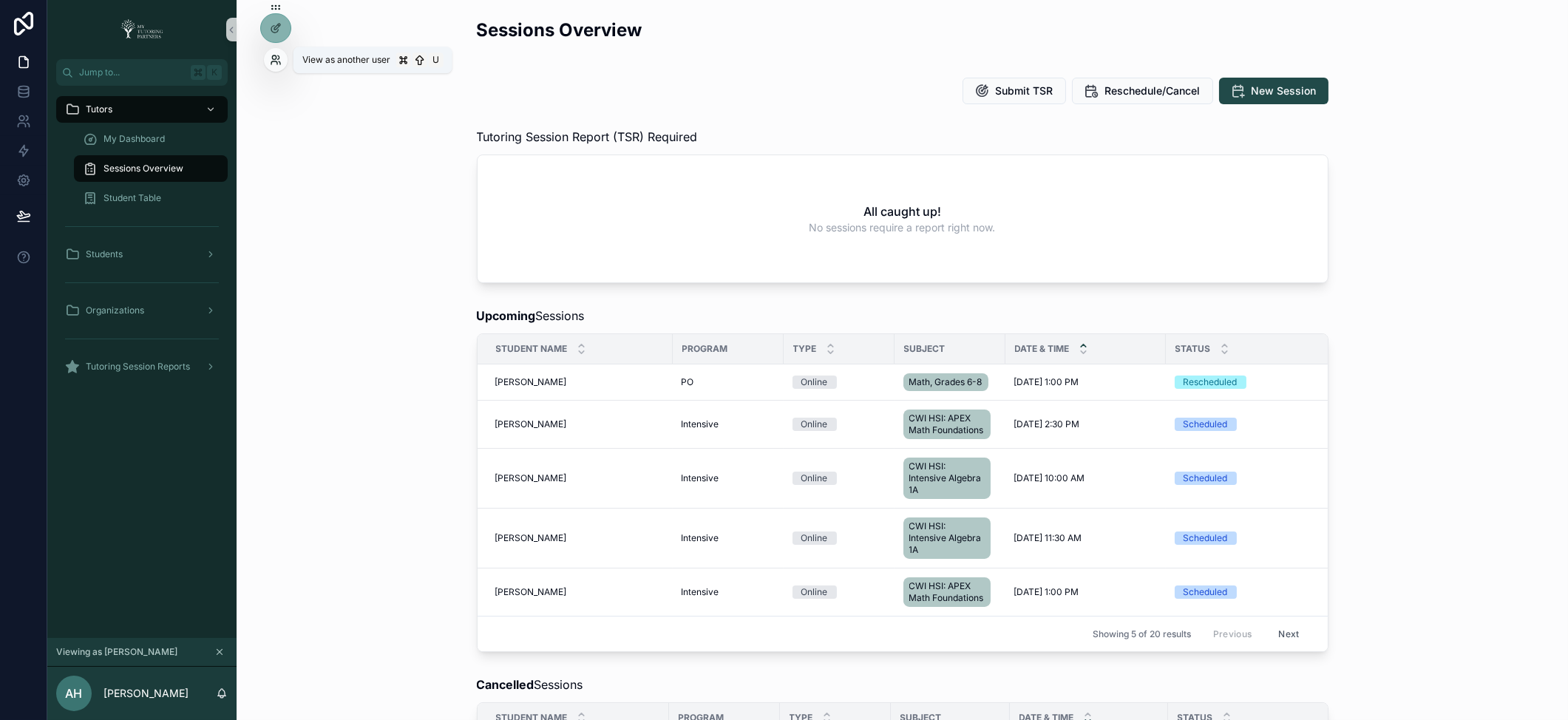
click at [277, 62] on icon at bounding box center [274, 63] width 6 height 3
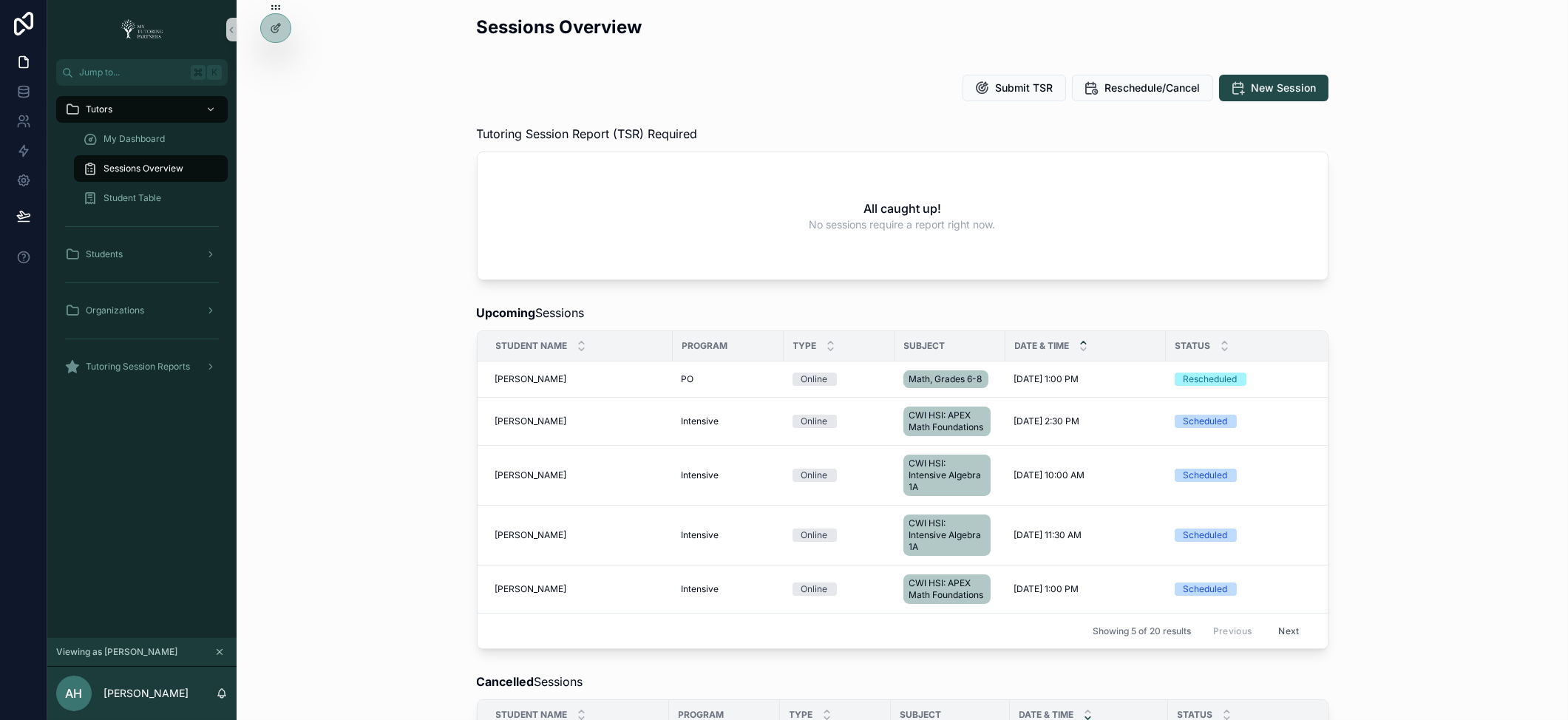
click at [365, 532] on div "Upcoming Sessions Student Name Program Type Subject Date & Time Status Tutor Se…" at bounding box center [901, 476] width 1307 height 357
click at [270, 58] on icon at bounding box center [275, 60] width 12 height 12
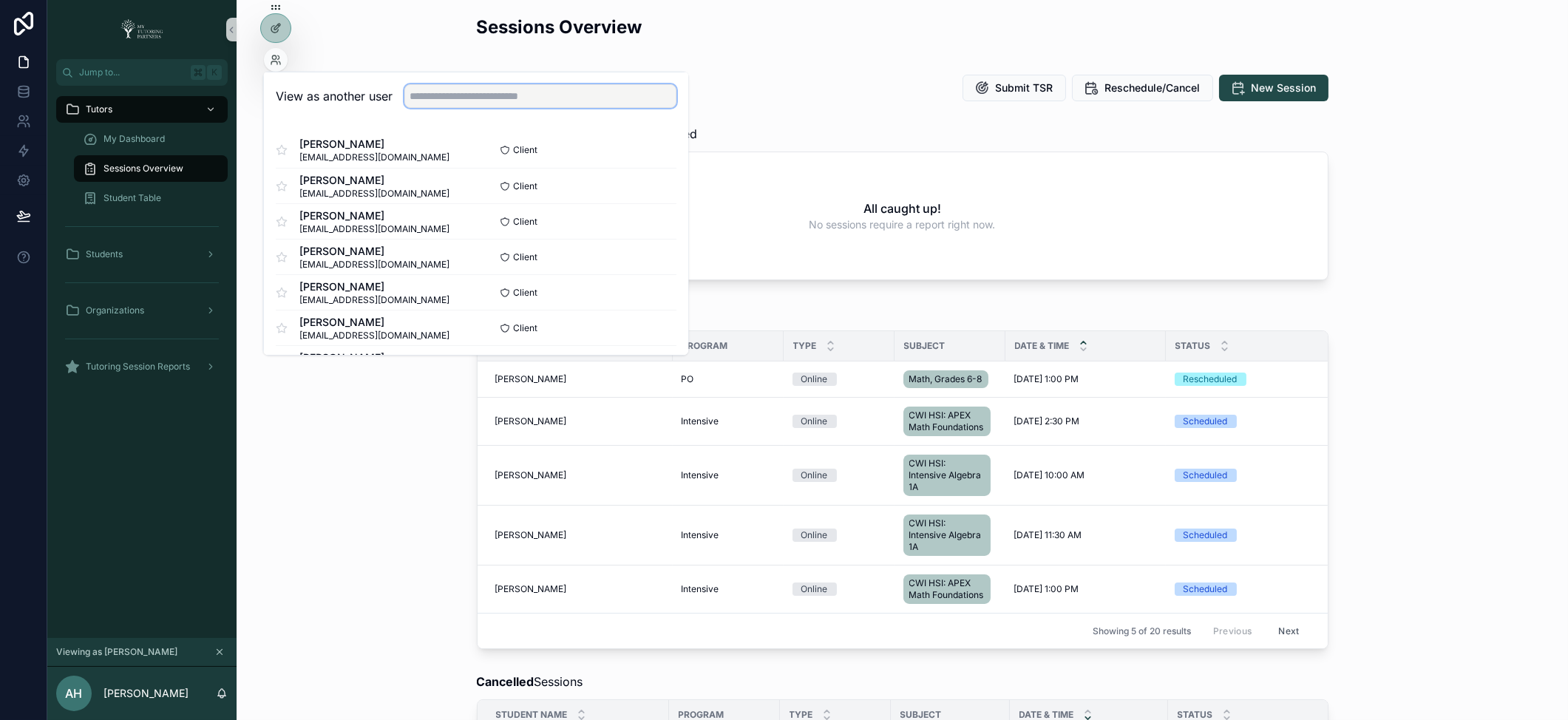
click at [456, 92] on input "text" at bounding box center [540, 96] width 272 height 23
click at [376, 426] on div "Upcoming Sessions Student Name Program Type Subject Date & Time Status Tutor Se…" at bounding box center [901, 476] width 1307 height 357
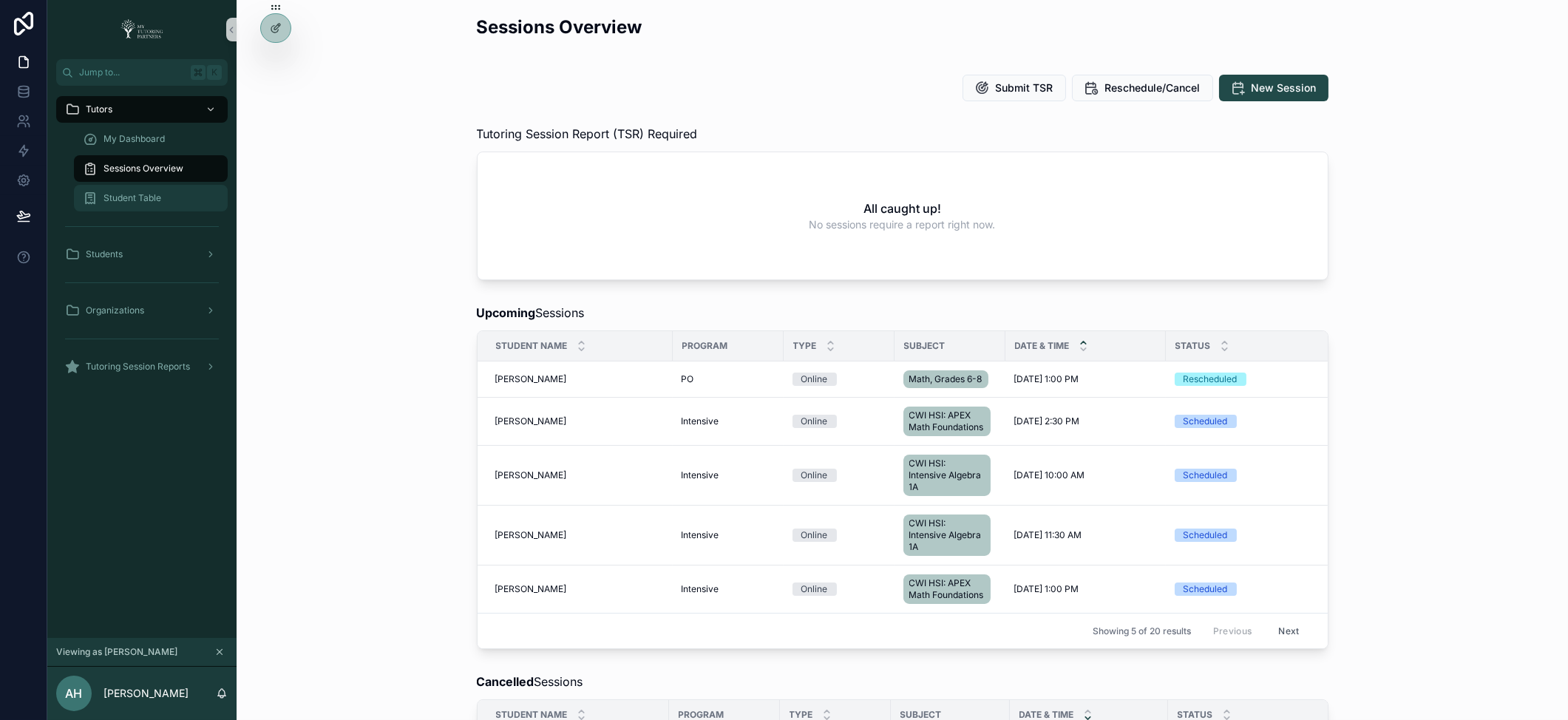
click at [125, 199] on span "Student Table" at bounding box center [131, 198] width 57 height 12
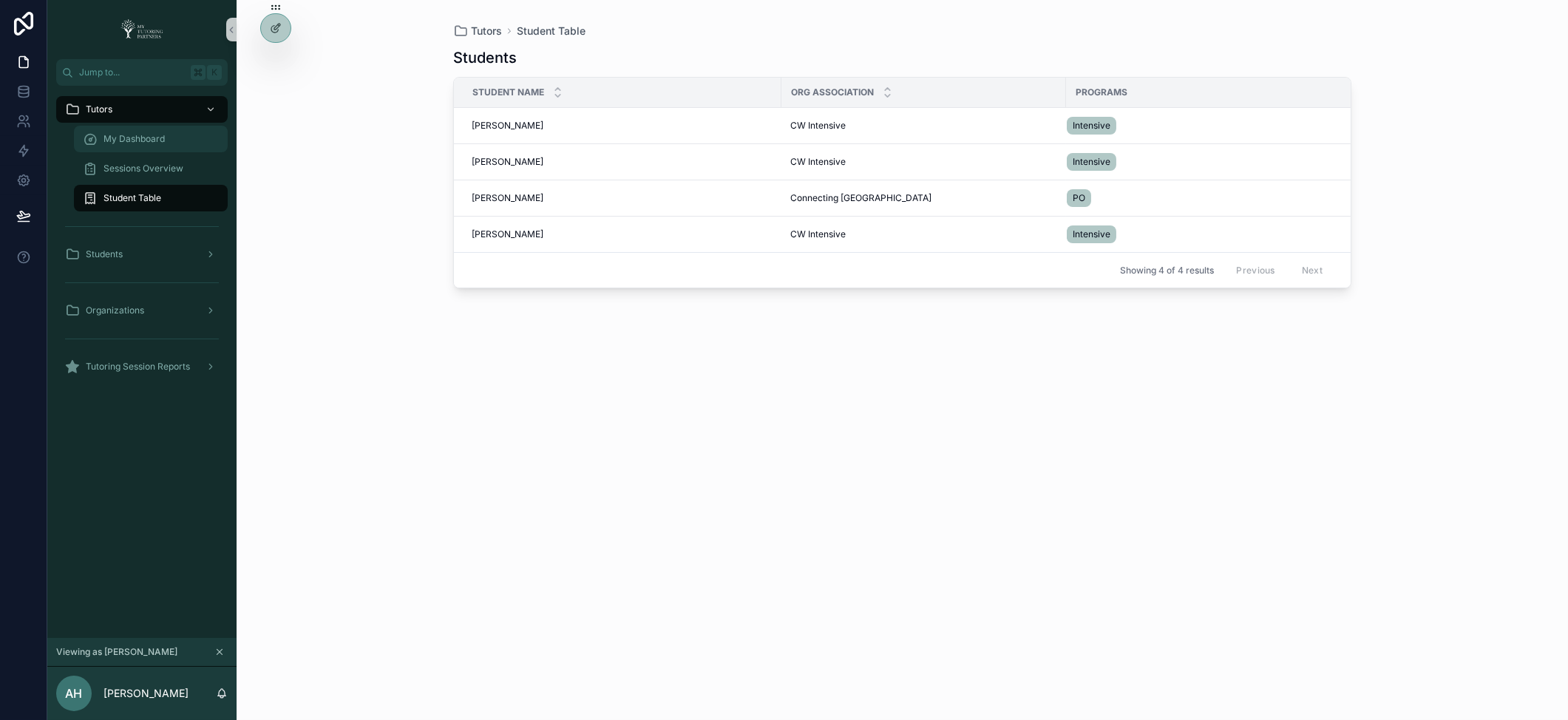
click at [137, 136] on span "My Dashboard" at bounding box center [134, 139] width 62 height 12
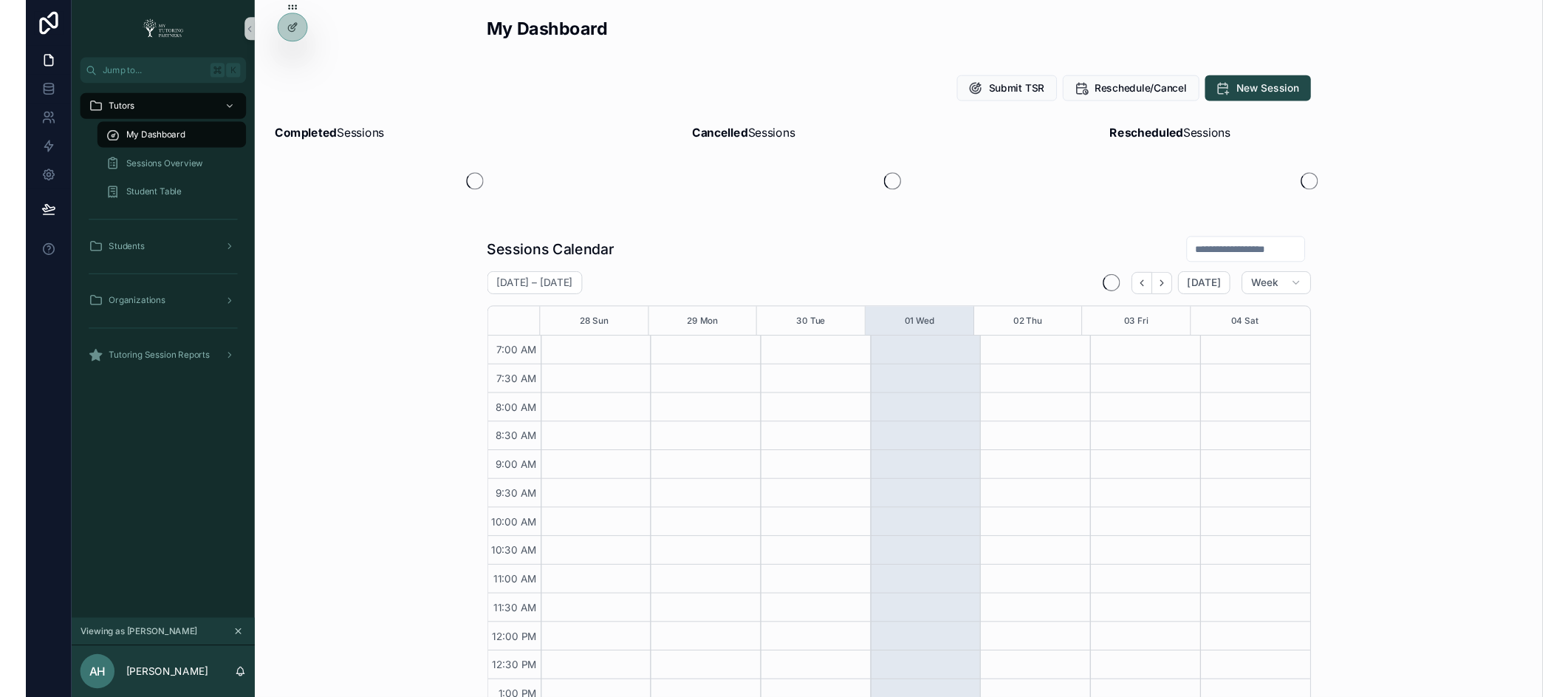
scroll to position [333, 0]
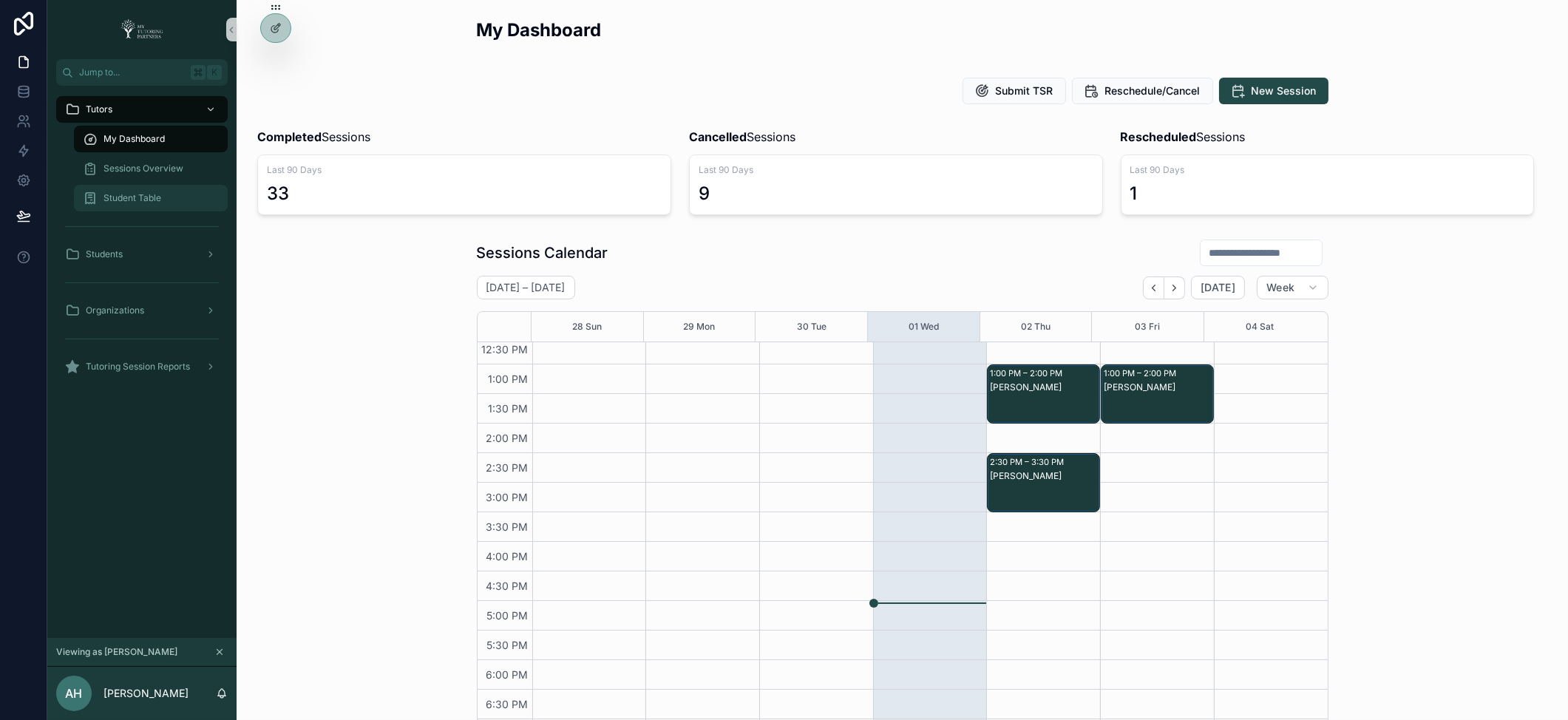
click at [151, 201] on span "Student Table" at bounding box center [131, 198] width 57 height 12
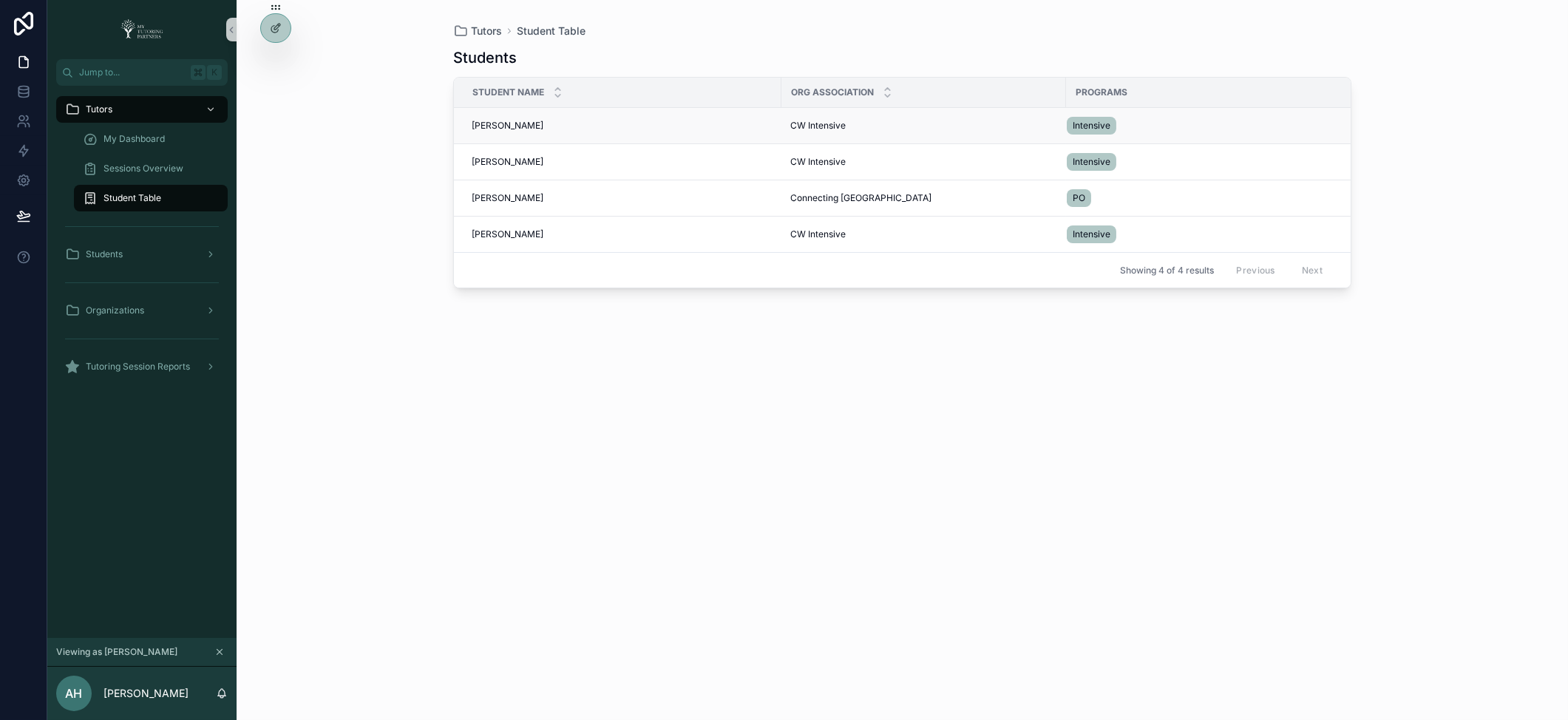
click at [500, 126] on span "[PERSON_NAME]" at bounding box center [508, 126] width 72 height 12
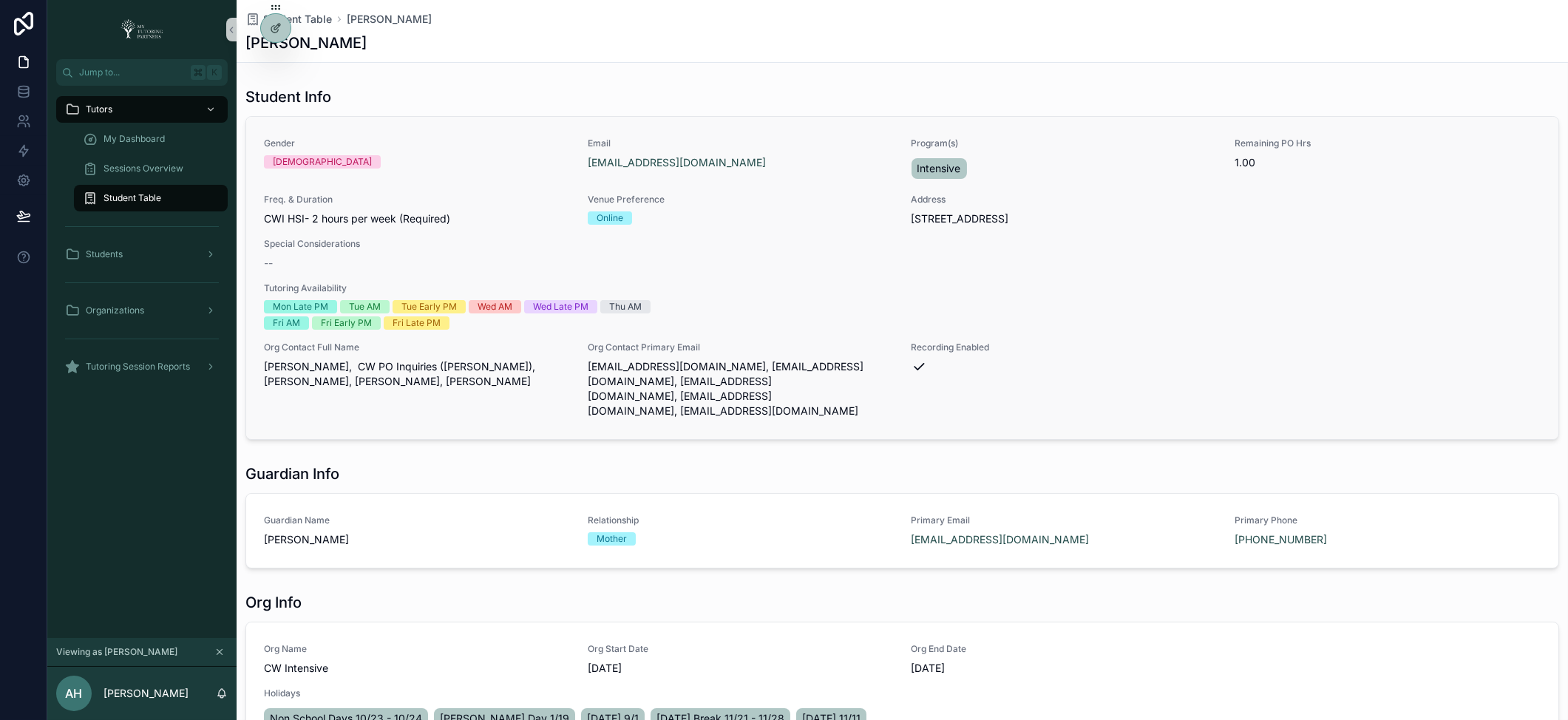
click at [451, 367] on span "[PERSON_NAME], CW PO Inquiries ([PERSON_NAME]), [PERSON_NAME], [PERSON_NAME], […" at bounding box center [417, 375] width 306 height 30
